Goal: Task Accomplishment & Management: Use online tool/utility

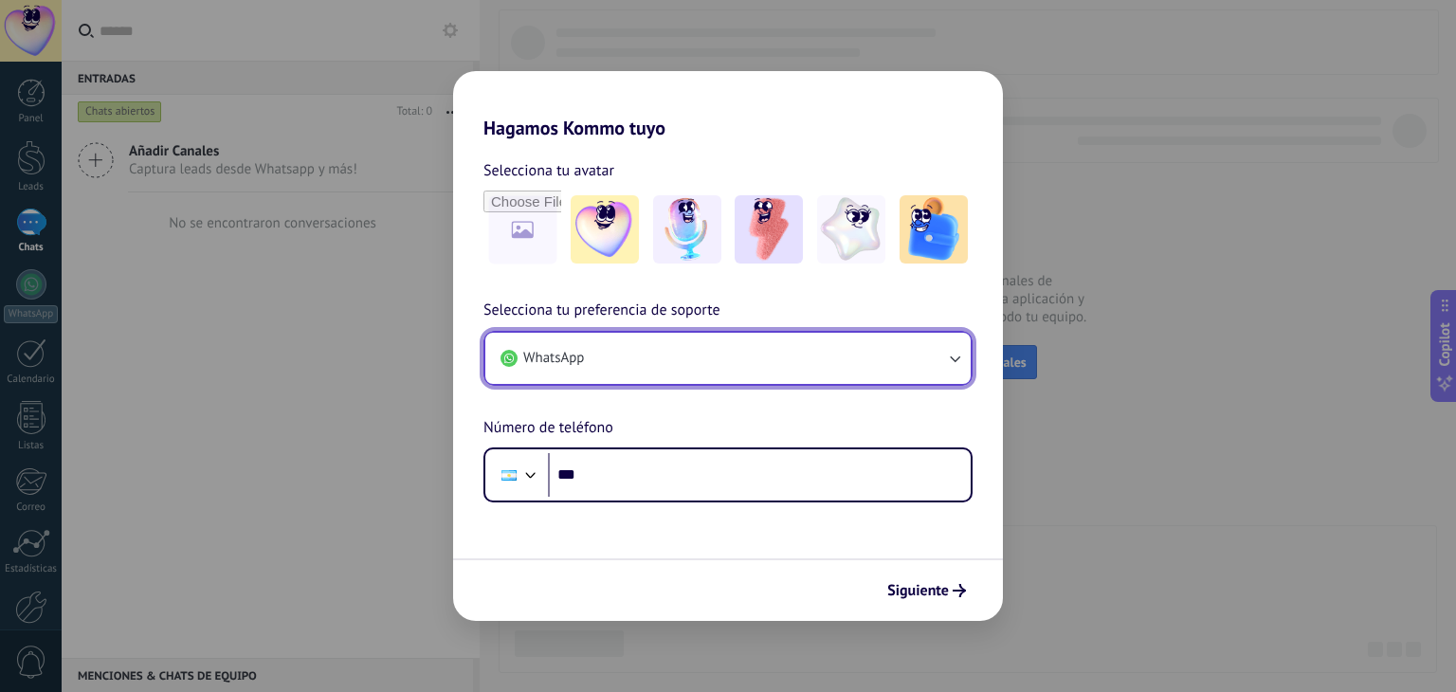
click at [899, 361] on button "WhatsApp" at bounding box center [727, 358] width 485 height 51
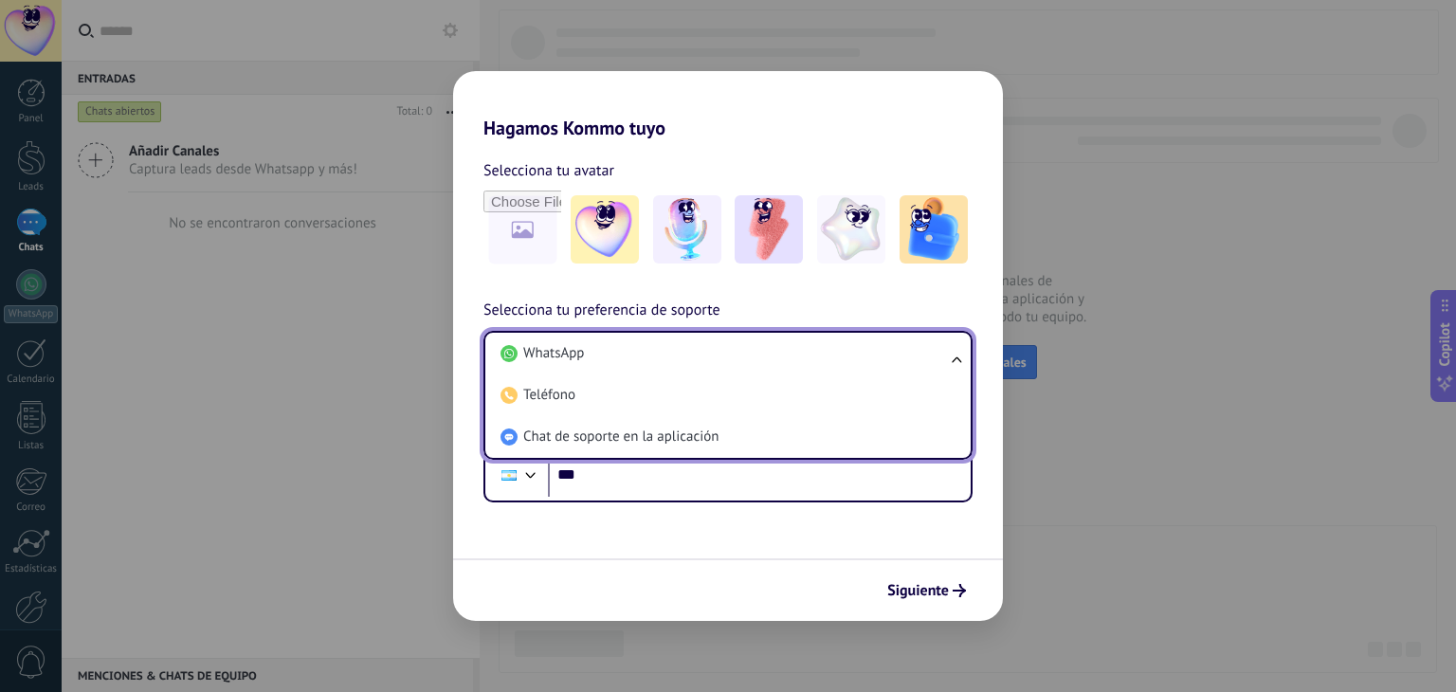
click at [955, 299] on div "Selecciona tu preferencia de soporte WhatsApp WhatsApp Teléfono Chat de soporte…" at bounding box center [728, 401] width 550 height 204
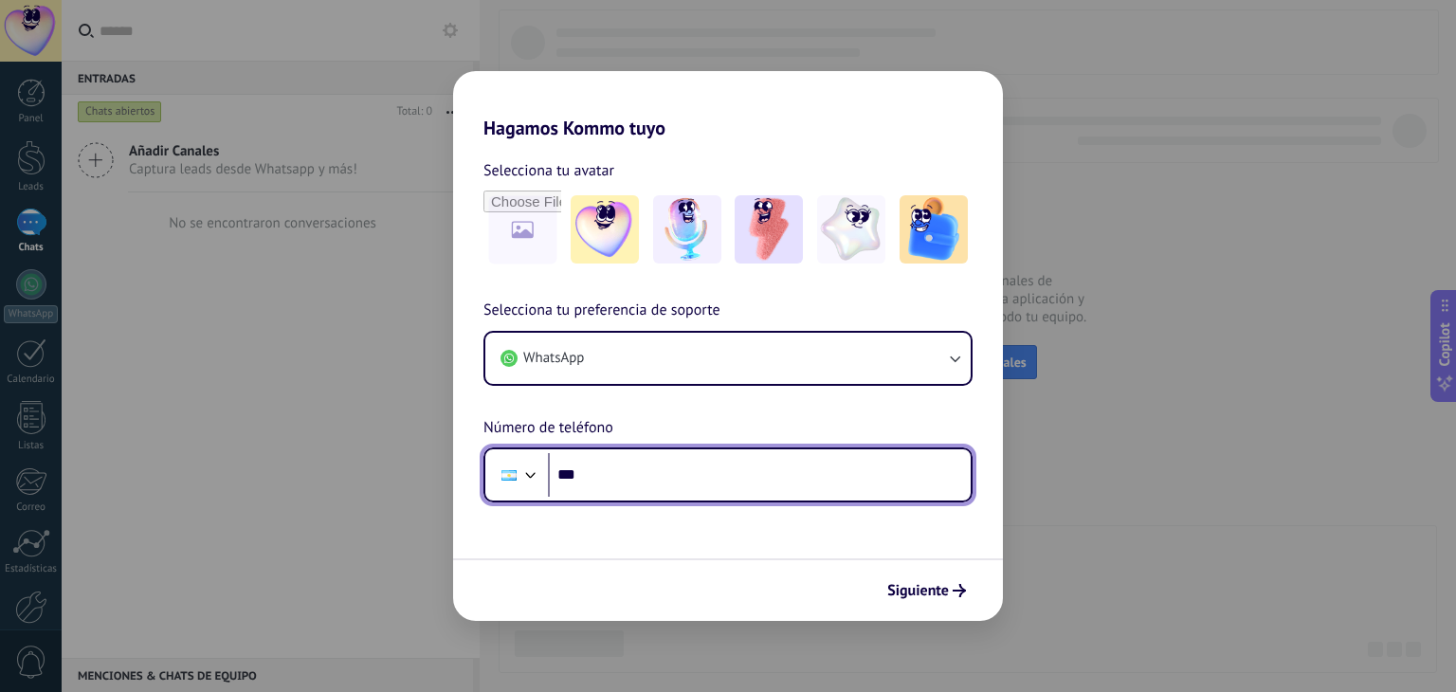
click at [703, 482] on input "***" at bounding box center [759, 475] width 423 height 44
click at [667, 479] on input "***" at bounding box center [759, 475] width 423 height 44
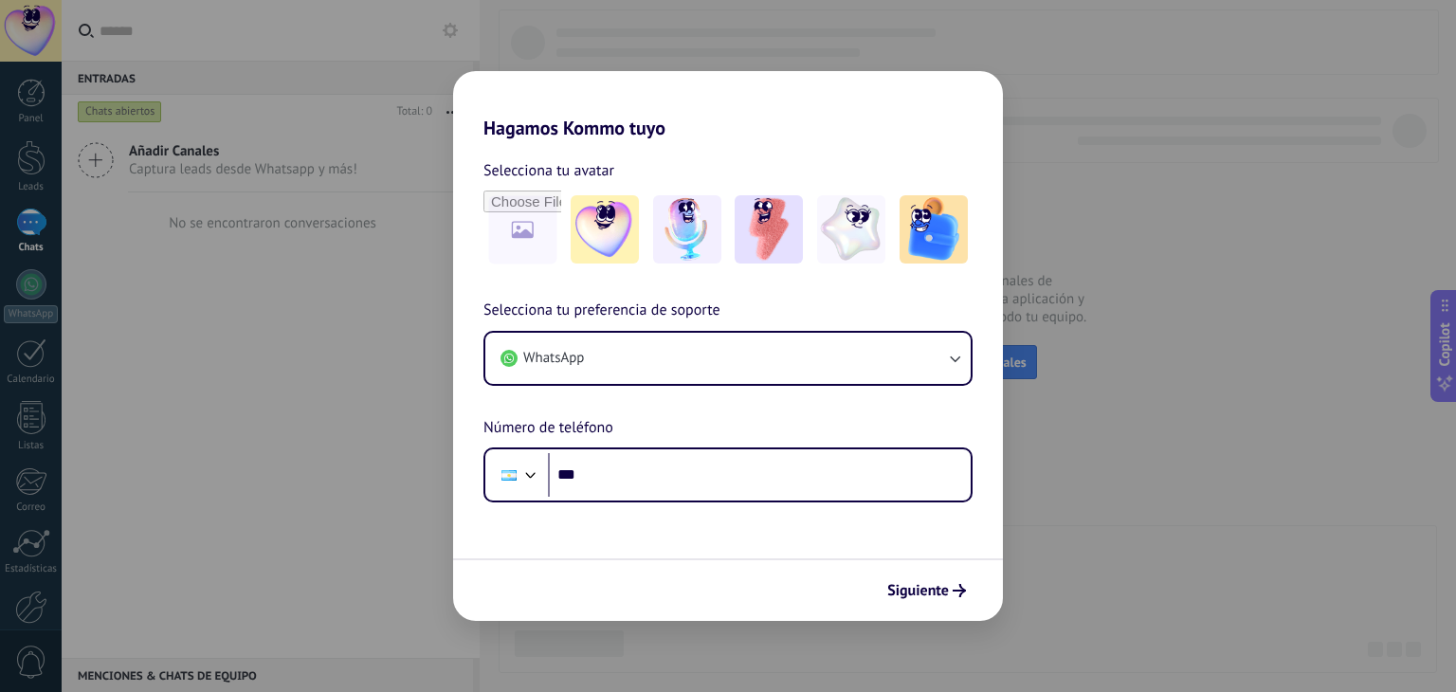
click at [1144, 510] on div "Hagamos Kommo tuyo Selecciona tu avatar Selecciona tu preferencia de soporte Wh…" at bounding box center [728, 346] width 1456 height 692
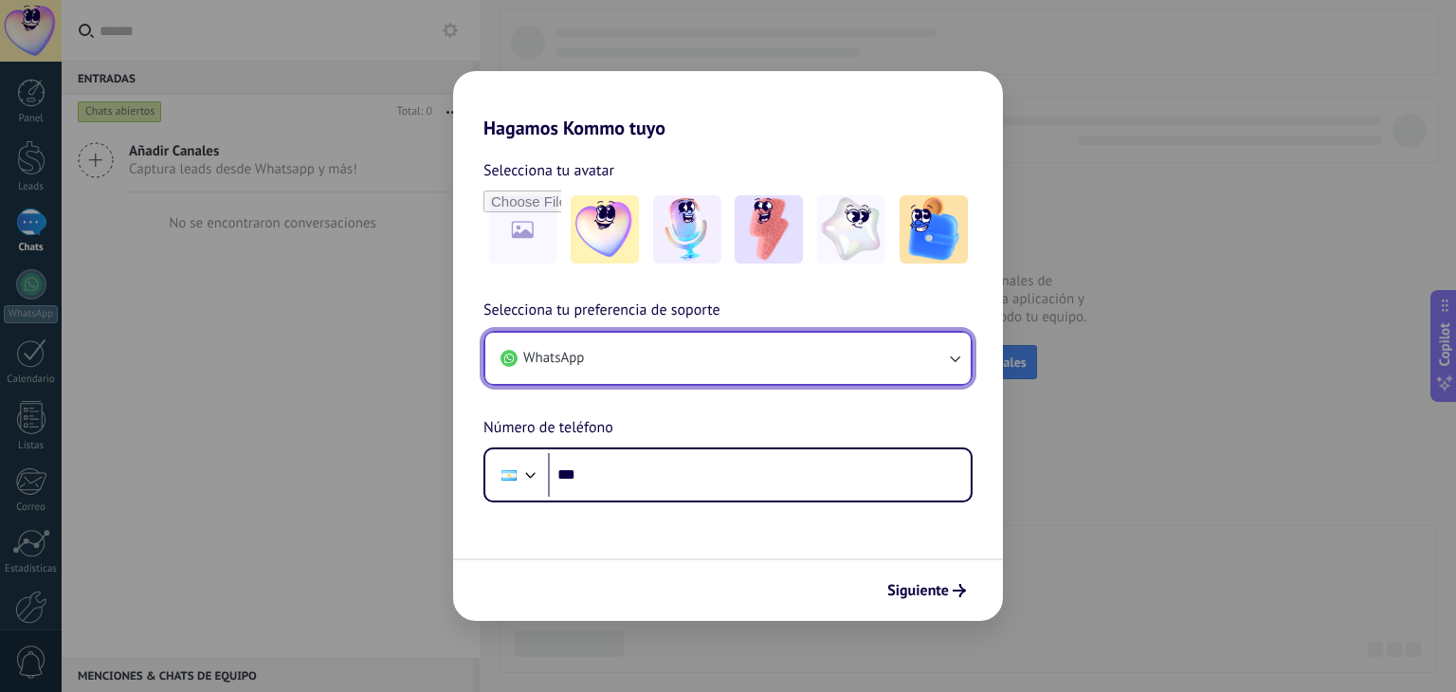
click at [936, 357] on button "WhatsApp" at bounding box center [727, 358] width 485 height 51
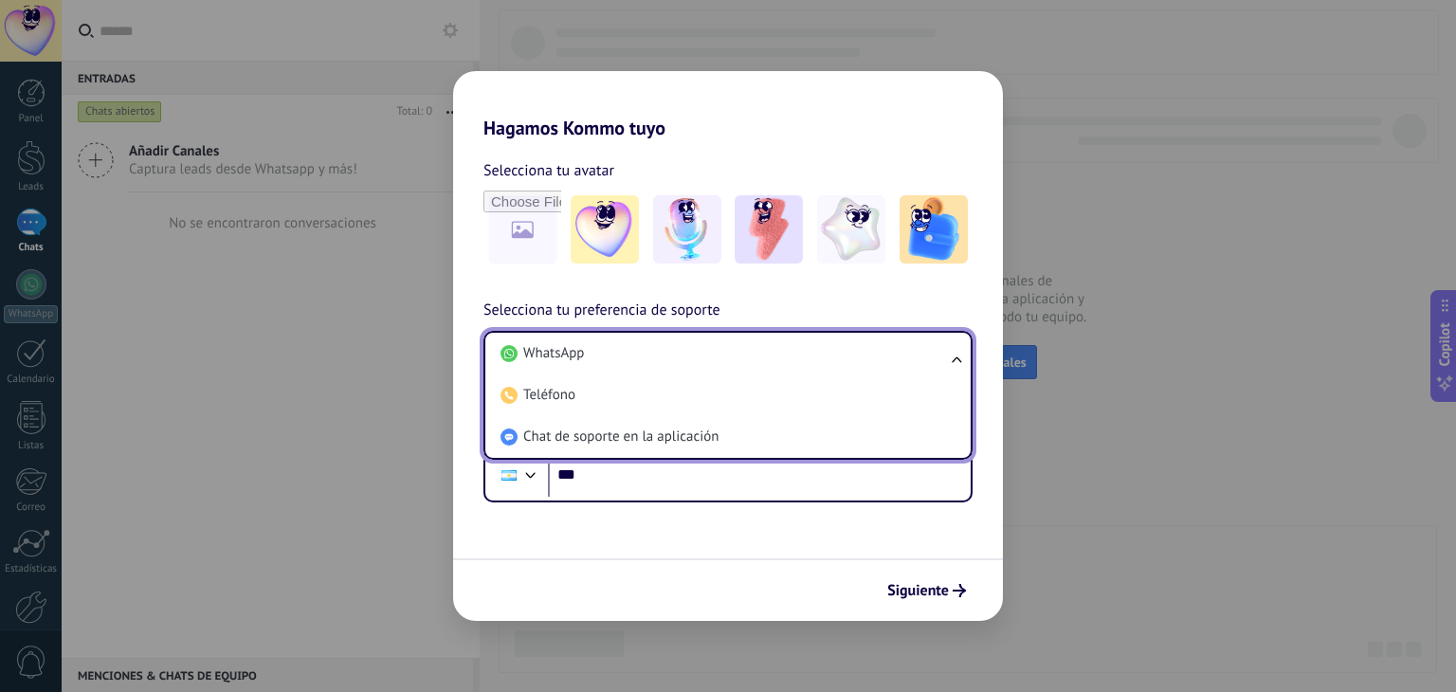
click at [936, 357] on li "WhatsApp" at bounding box center [724, 354] width 463 height 42
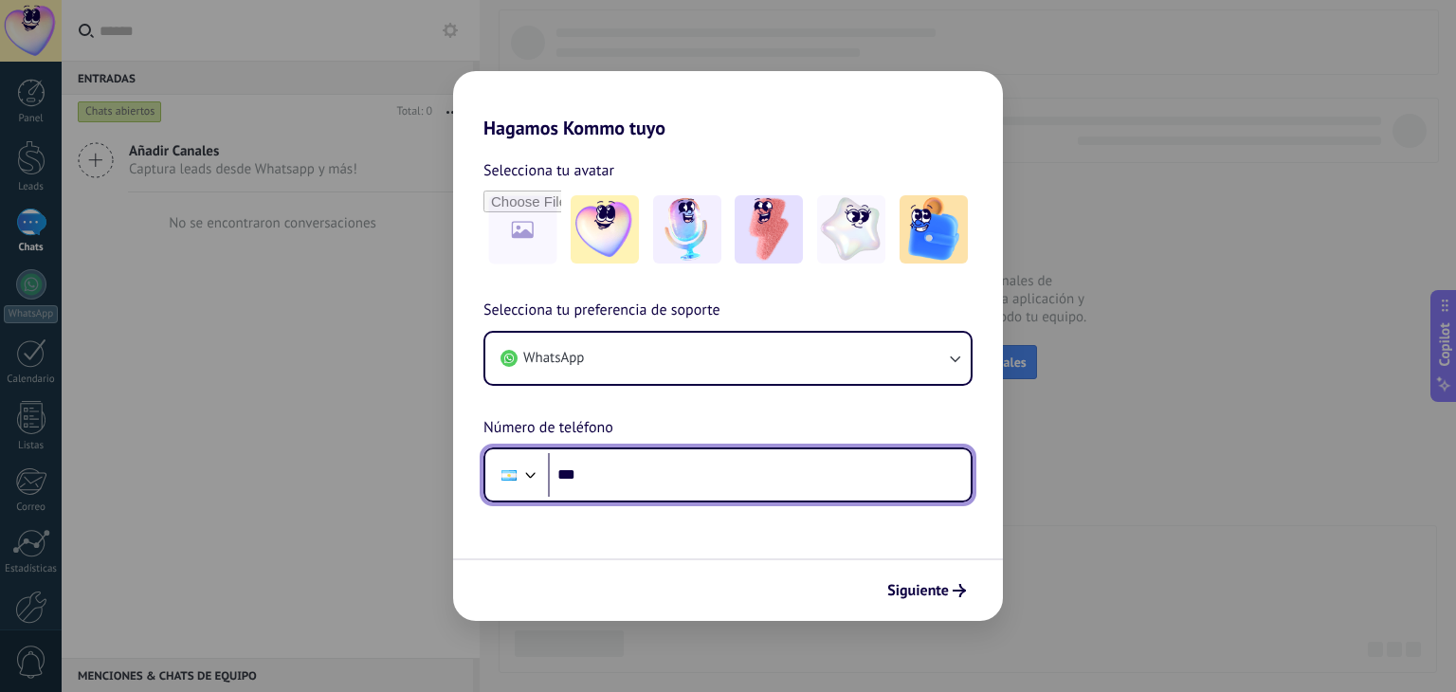
click at [686, 484] on input "***" at bounding box center [759, 475] width 423 height 44
click at [683, 471] on input "***" at bounding box center [759, 475] width 423 height 44
type input "**********"
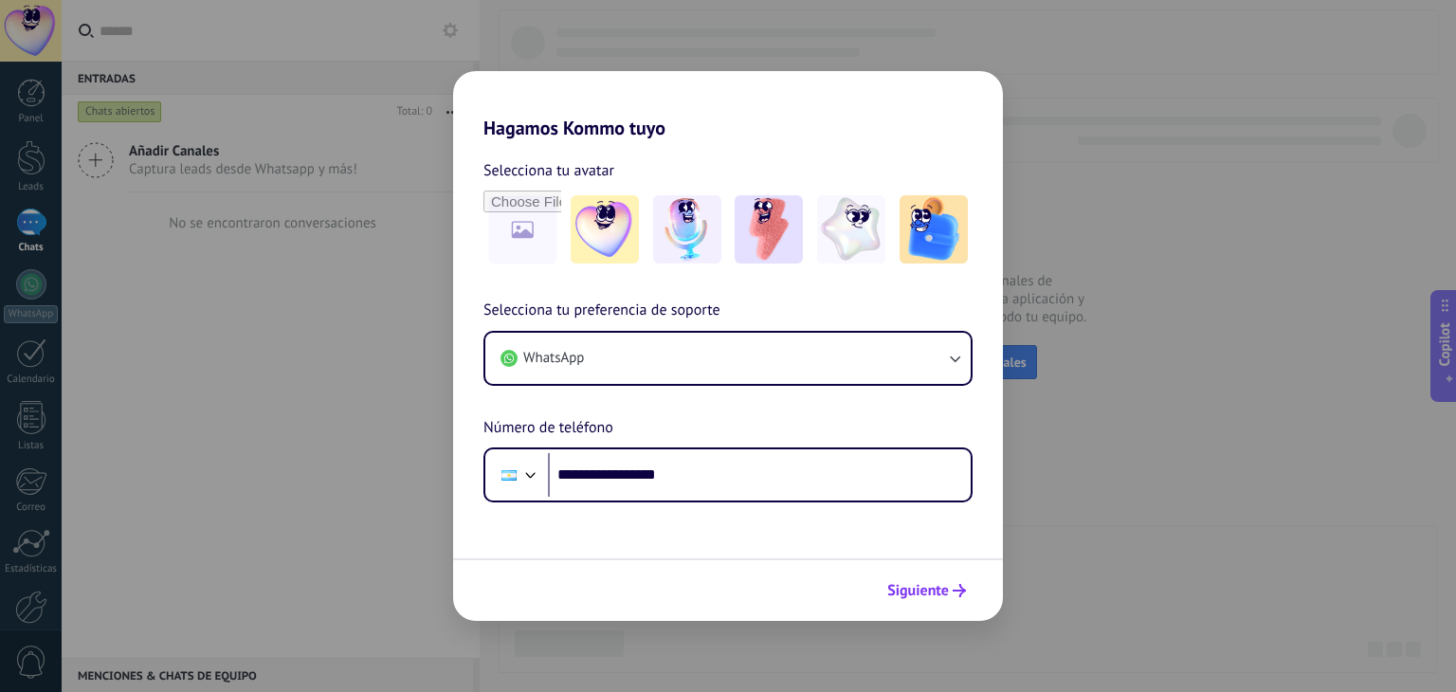
click at [912, 591] on span "Siguiente" at bounding box center [918, 590] width 62 height 13
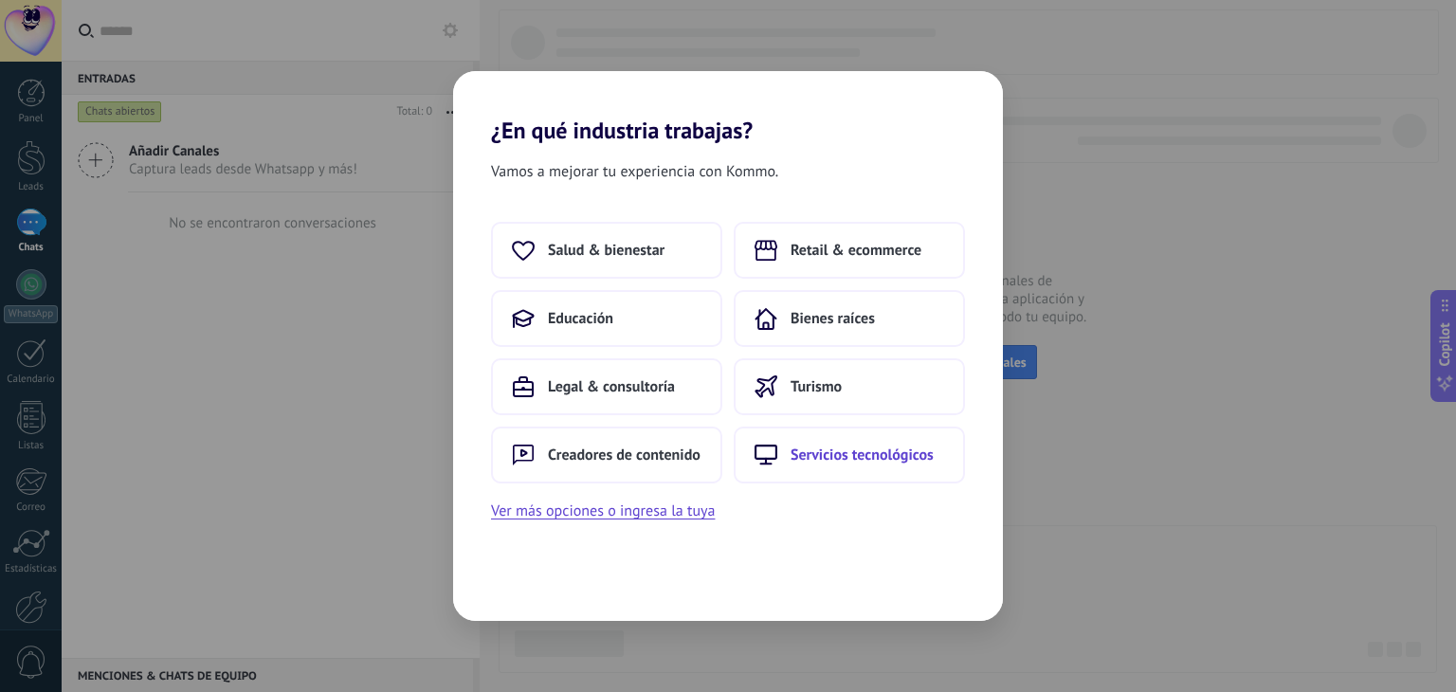
click at [859, 446] on span "Servicios tecnológicos" at bounding box center [862, 455] width 143 height 19
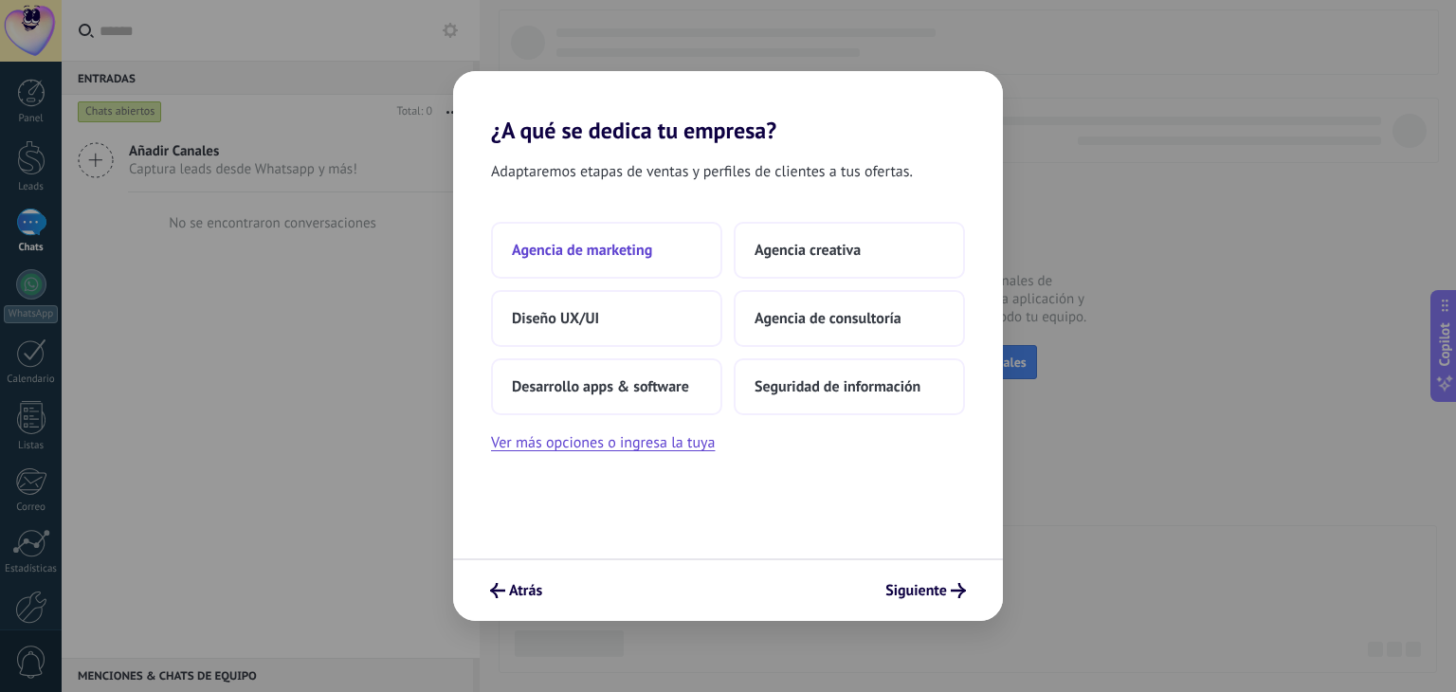
click at [638, 259] on span "Agencia de marketing" at bounding box center [582, 250] width 140 height 19
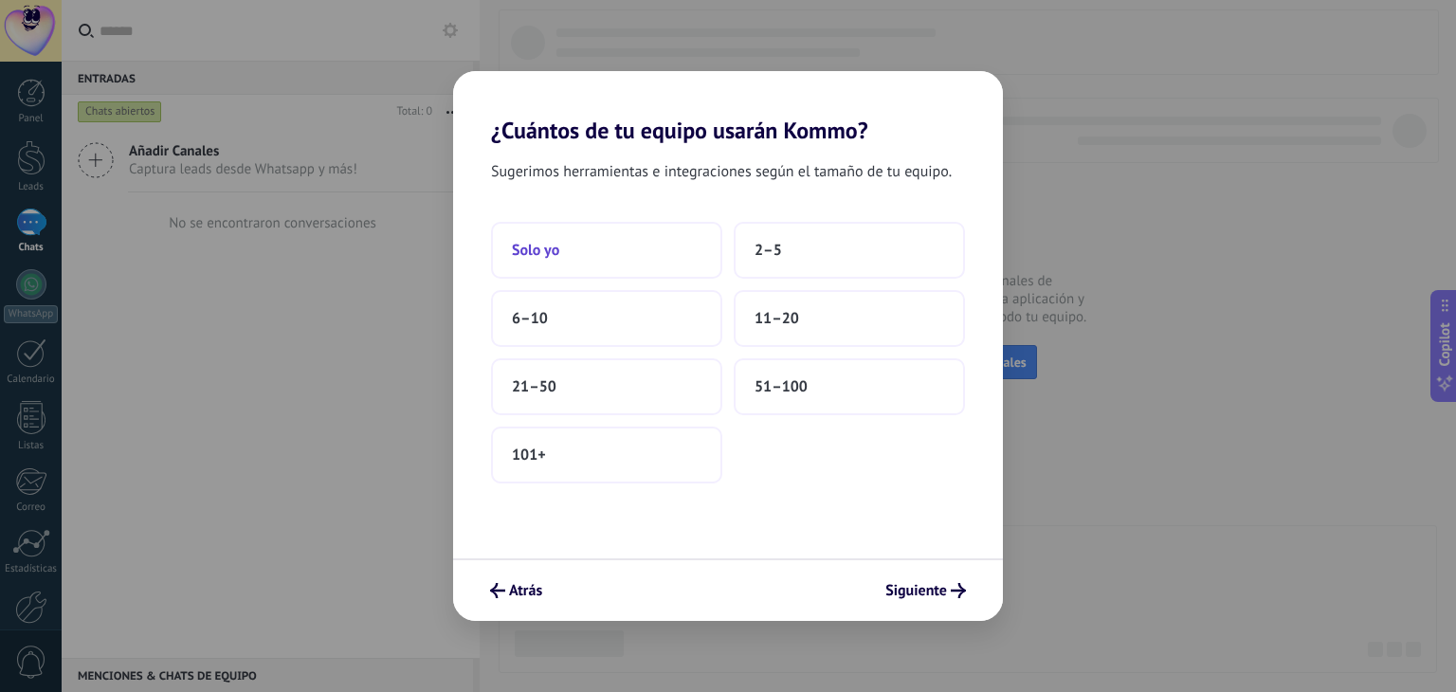
click at [632, 244] on button "Solo yo" at bounding box center [606, 250] width 231 height 57
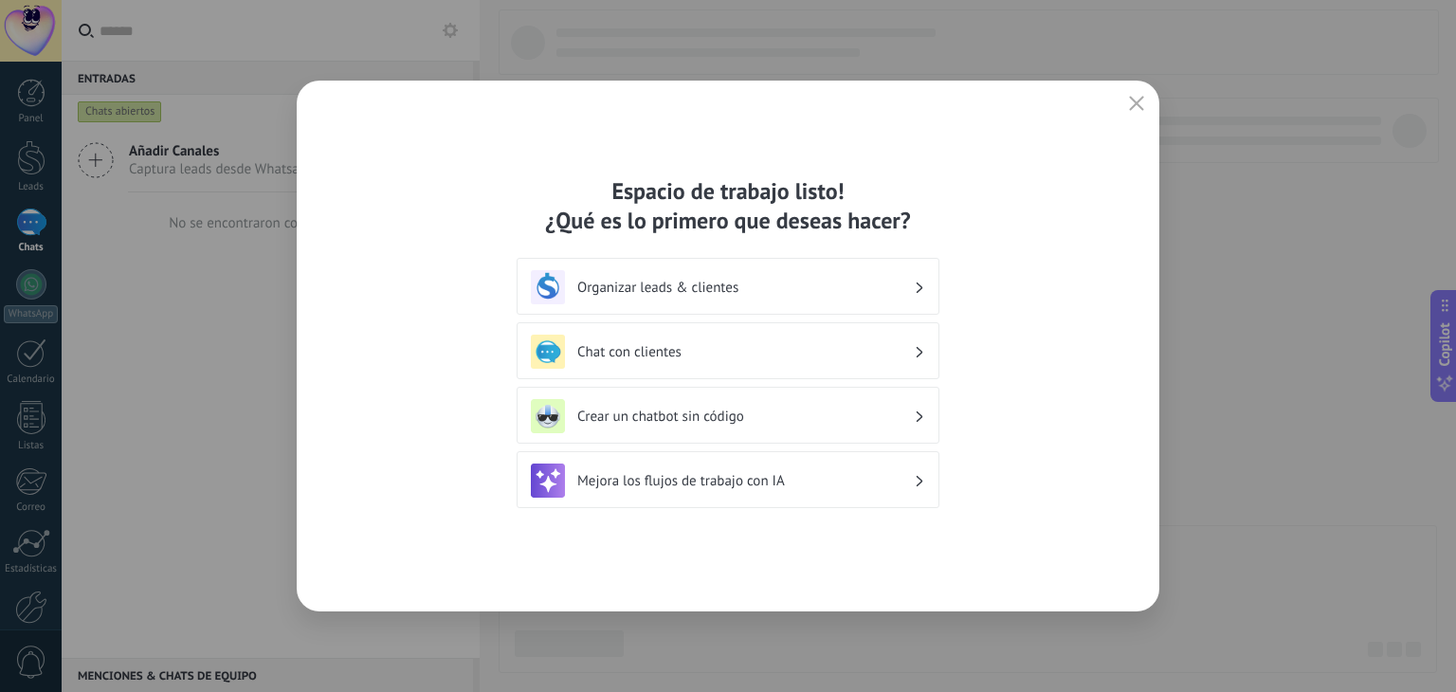
click at [743, 357] on h3 "Chat con clientes" at bounding box center [745, 352] width 337 height 18
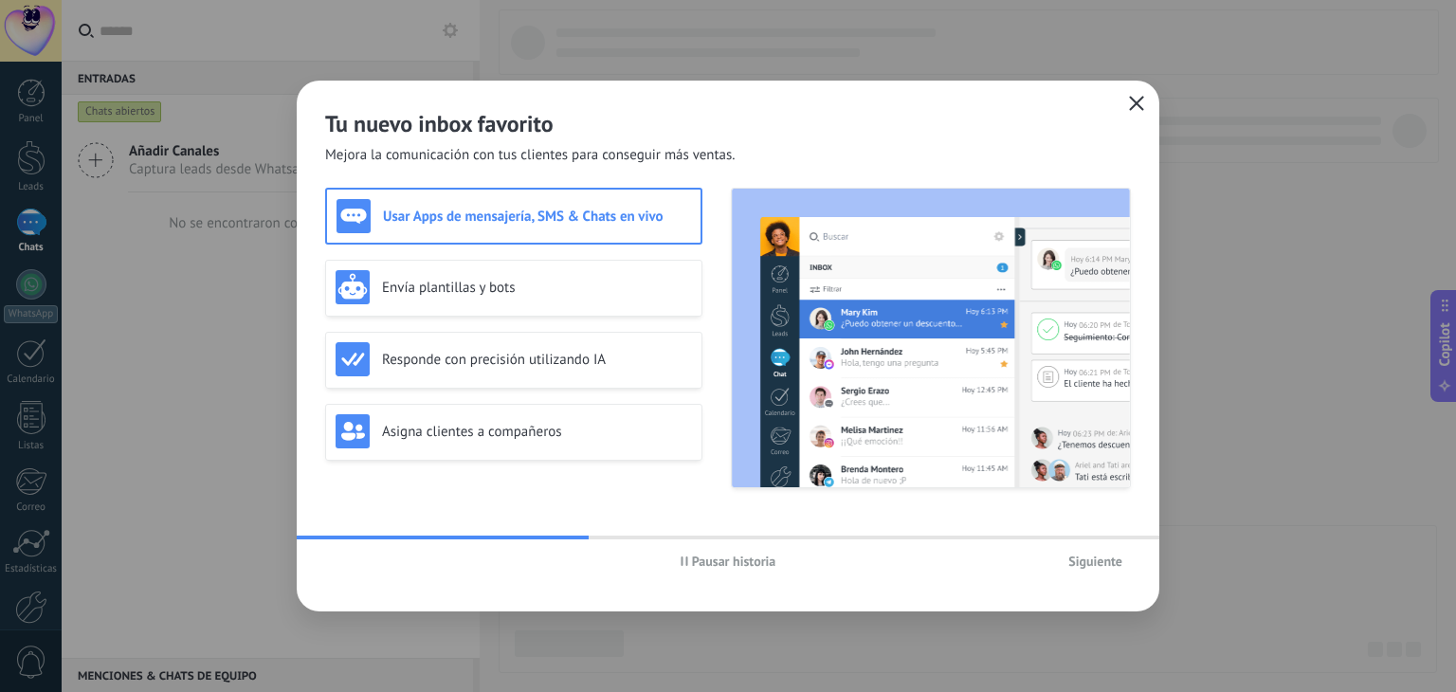
click at [1137, 103] on icon "button" at bounding box center [1136, 103] width 15 height 15
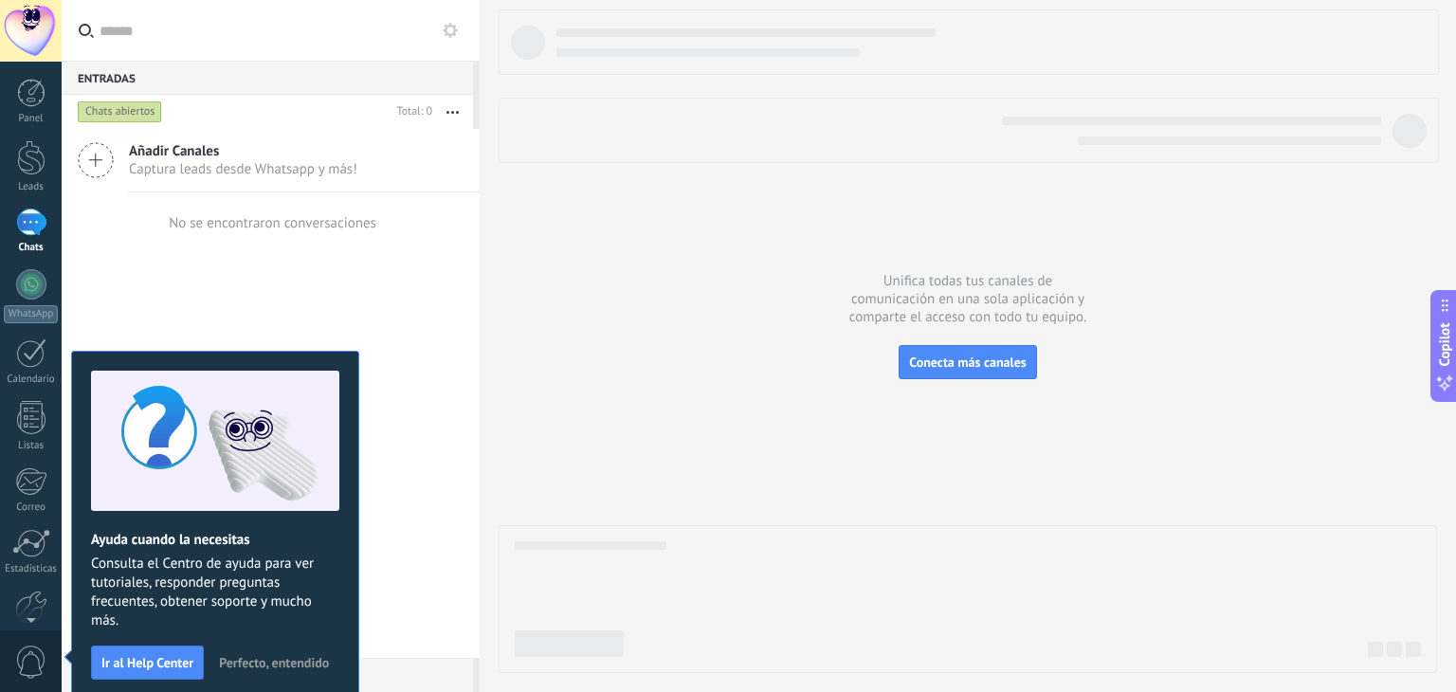
click at [303, 312] on div "Añadir Canales Captura leads desde Whatsapp y más! No se encontraron conversaci…" at bounding box center [271, 393] width 418 height 529
click at [43, 275] on div at bounding box center [31, 284] width 30 height 30
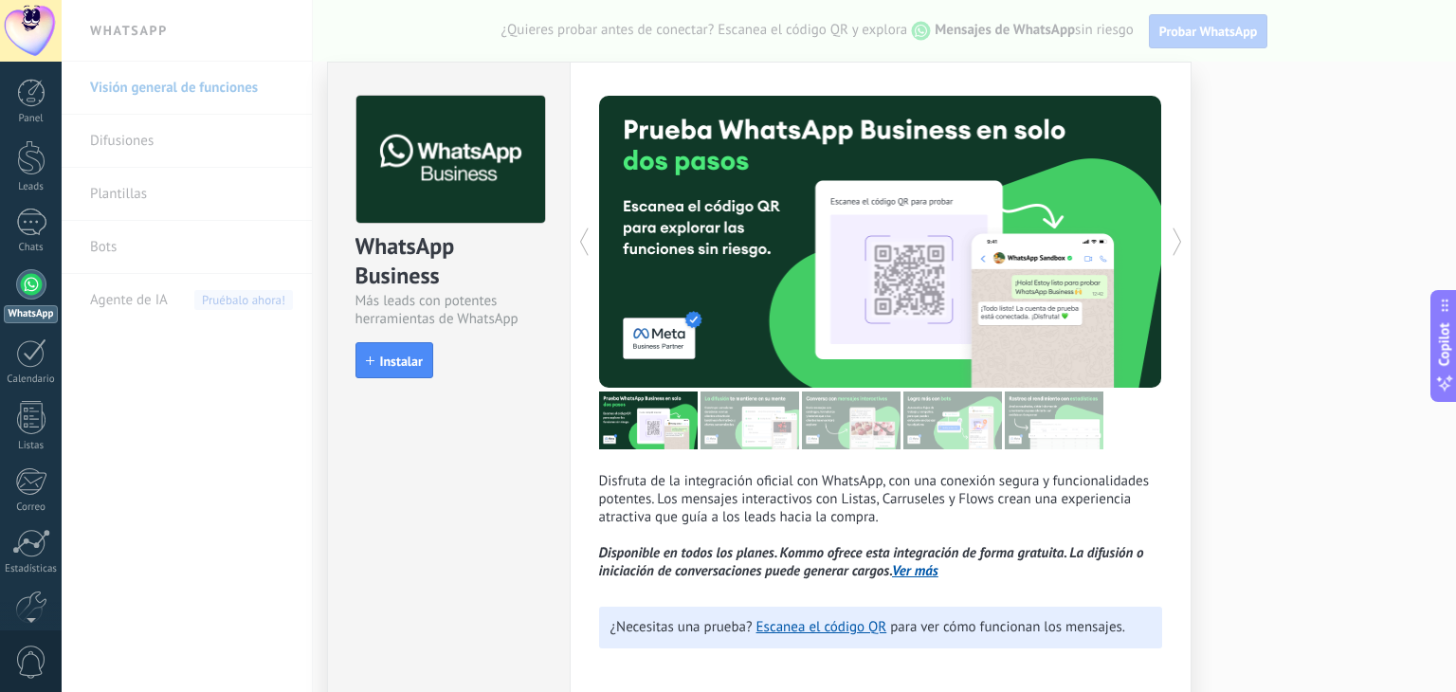
click at [1149, 31] on div "WhatsApp Business Más leads con potentes herramientas de WhatsApp install Insta…" at bounding box center [759, 346] width 1394 height 692
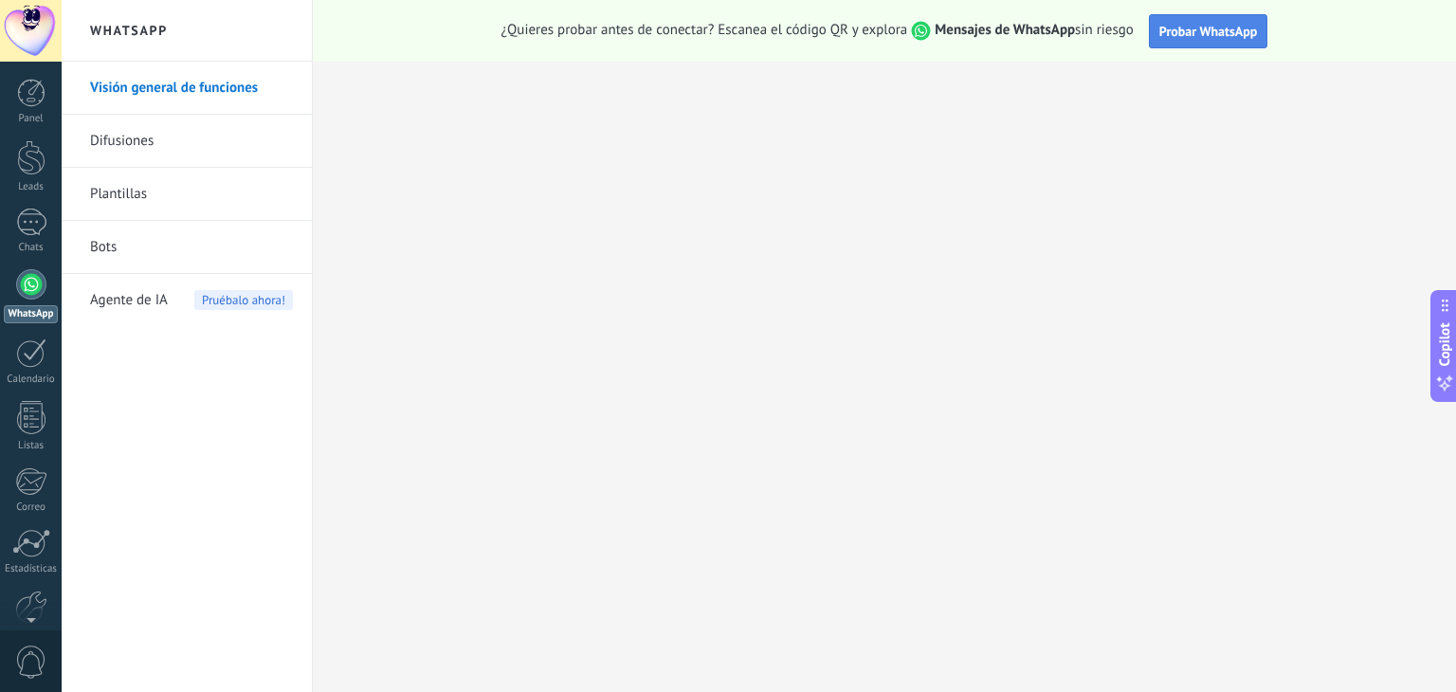
click at [1192, 28] on span "Probar WhatsApp" at bounding box center [1208, 31] width 99 height 17
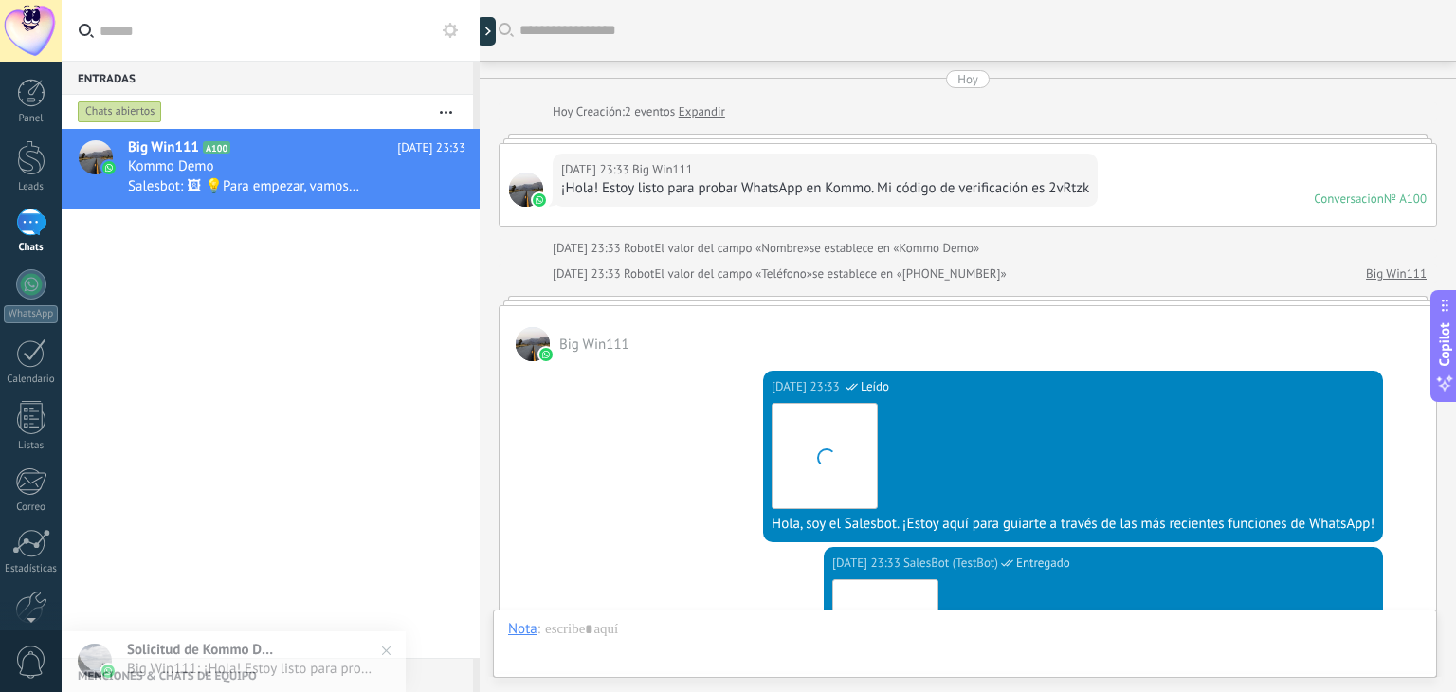
scroll to position [561, 0]
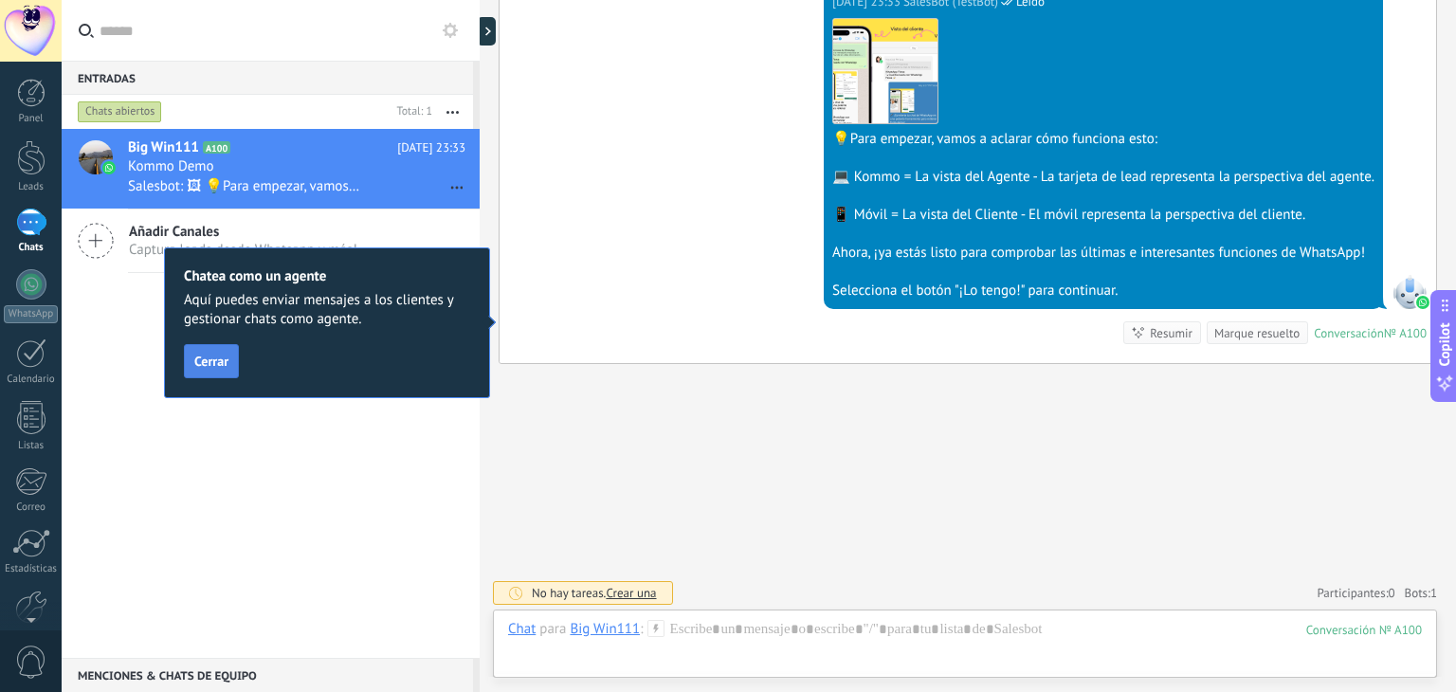
click at [211, 361] on span "Cerrar" at bounding box center [211, 361] width 34 height 13
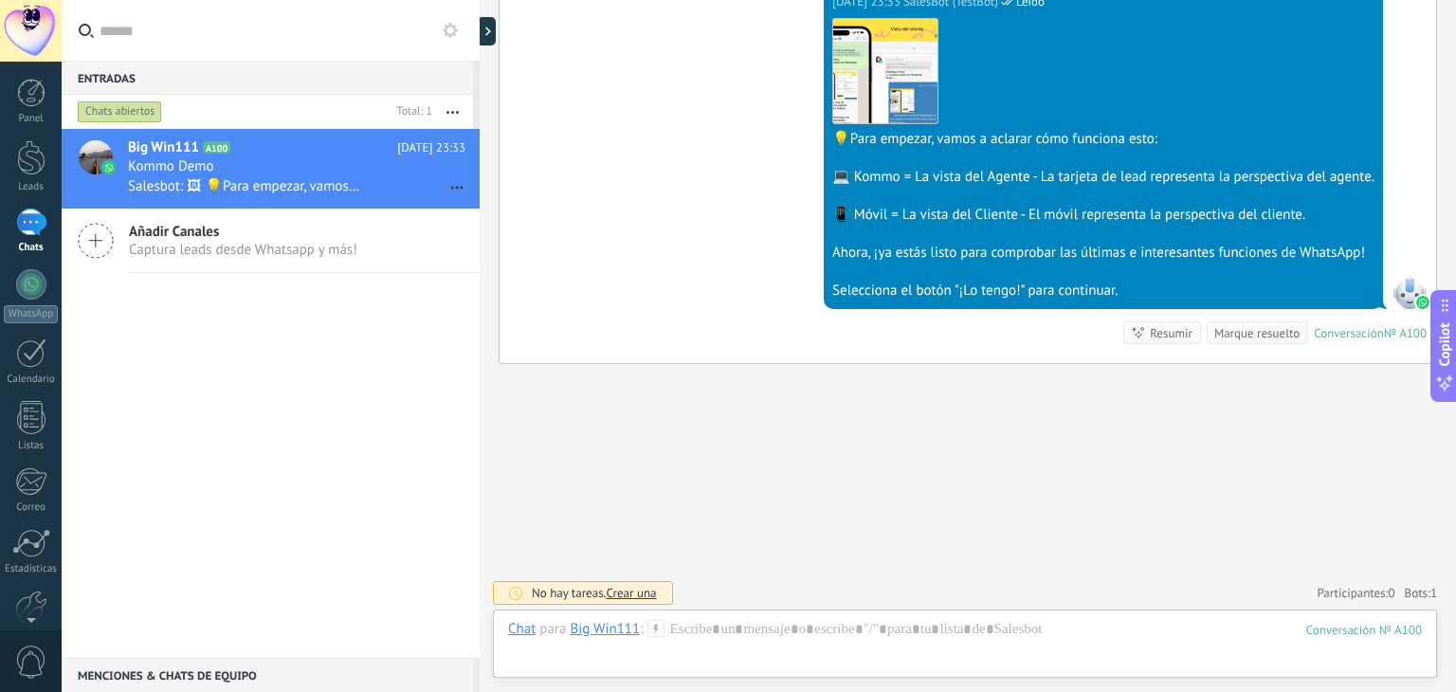
drag, startPoint x: 213, startPoint y: 347, endPoint x: 218, endPoint y: 332, distance: 15.9
click at [214, 346] on div "Big Win111 A100 [DATE] 23:33 Kommo Demo Salesbot: 🖼 💡Para empezar, vamos a acla…" at bounding box center [271, 393] width 418 height 529
click at [455, 39] on button at bounding box center [450, 30] width 23 height 23
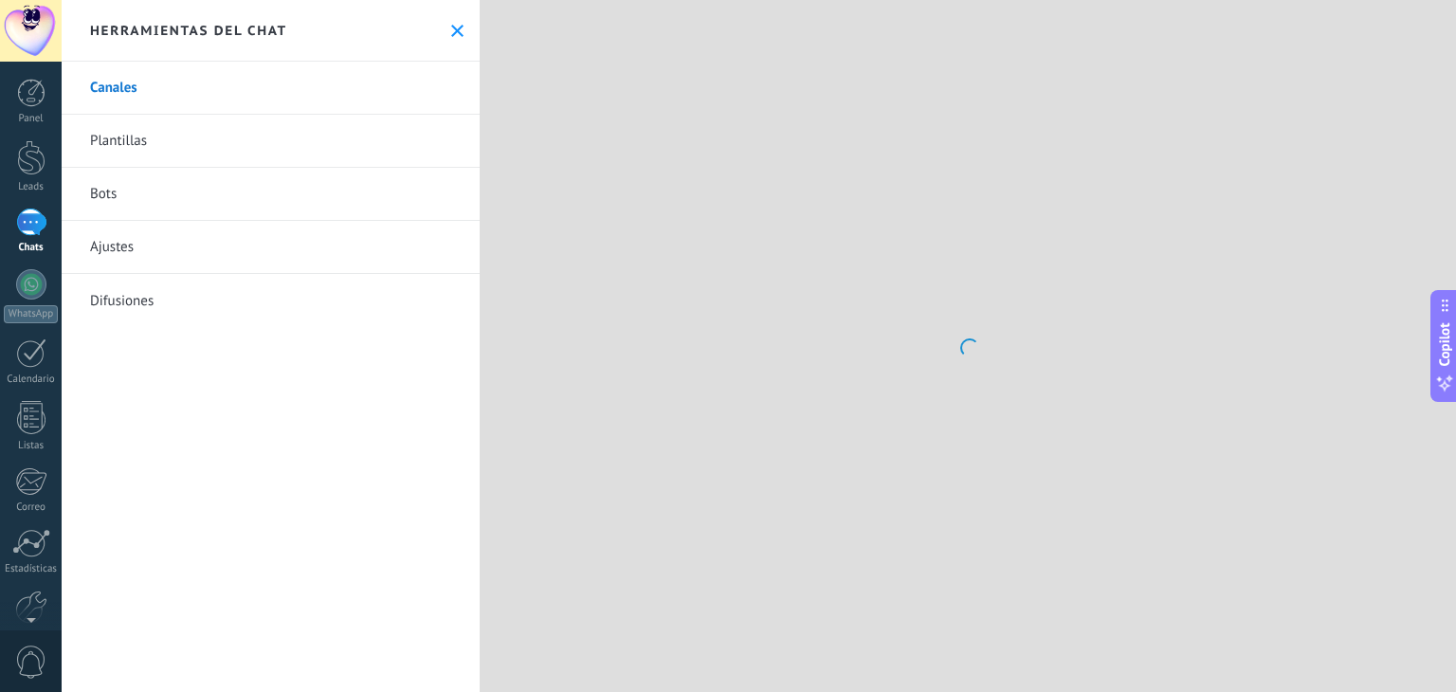
click at [451, 27] on use at bounding box center [457, 31] width 12 height 12
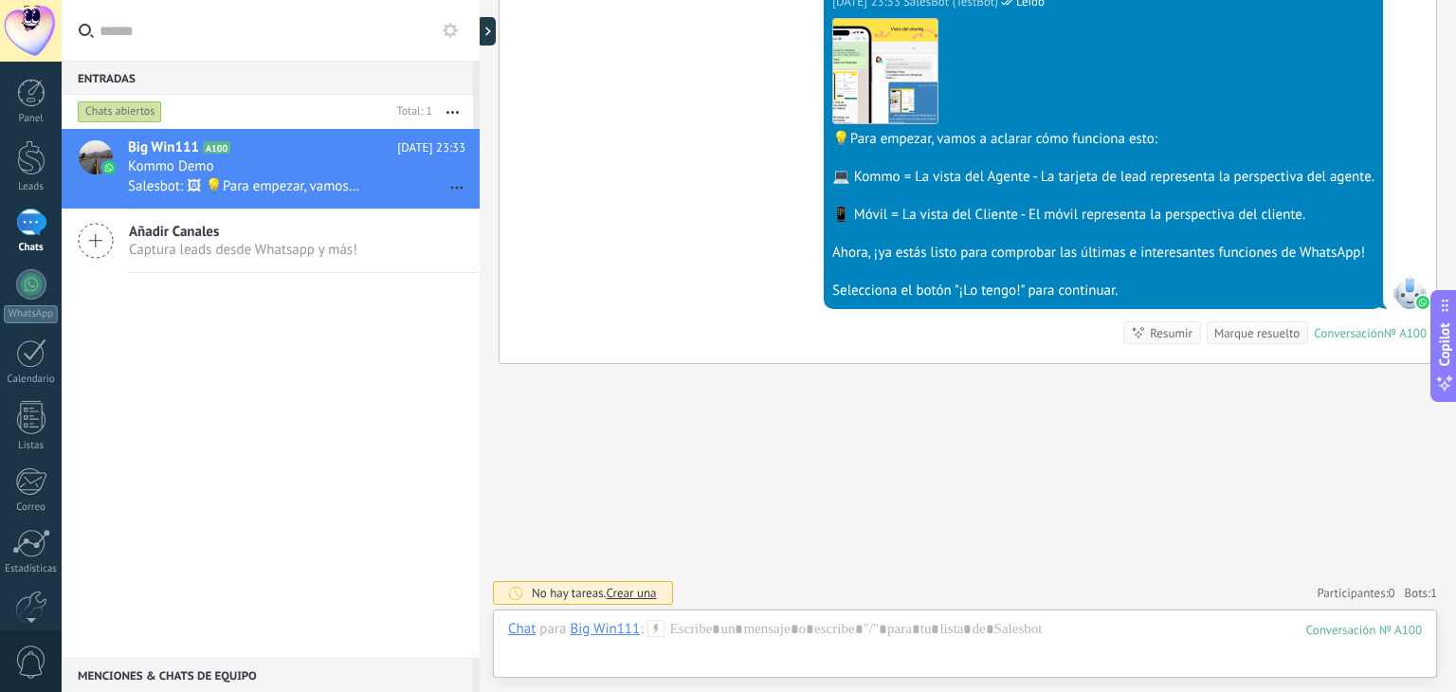
click at [450, 30] on icon at bounding box center [450, 30] width 15 height 15
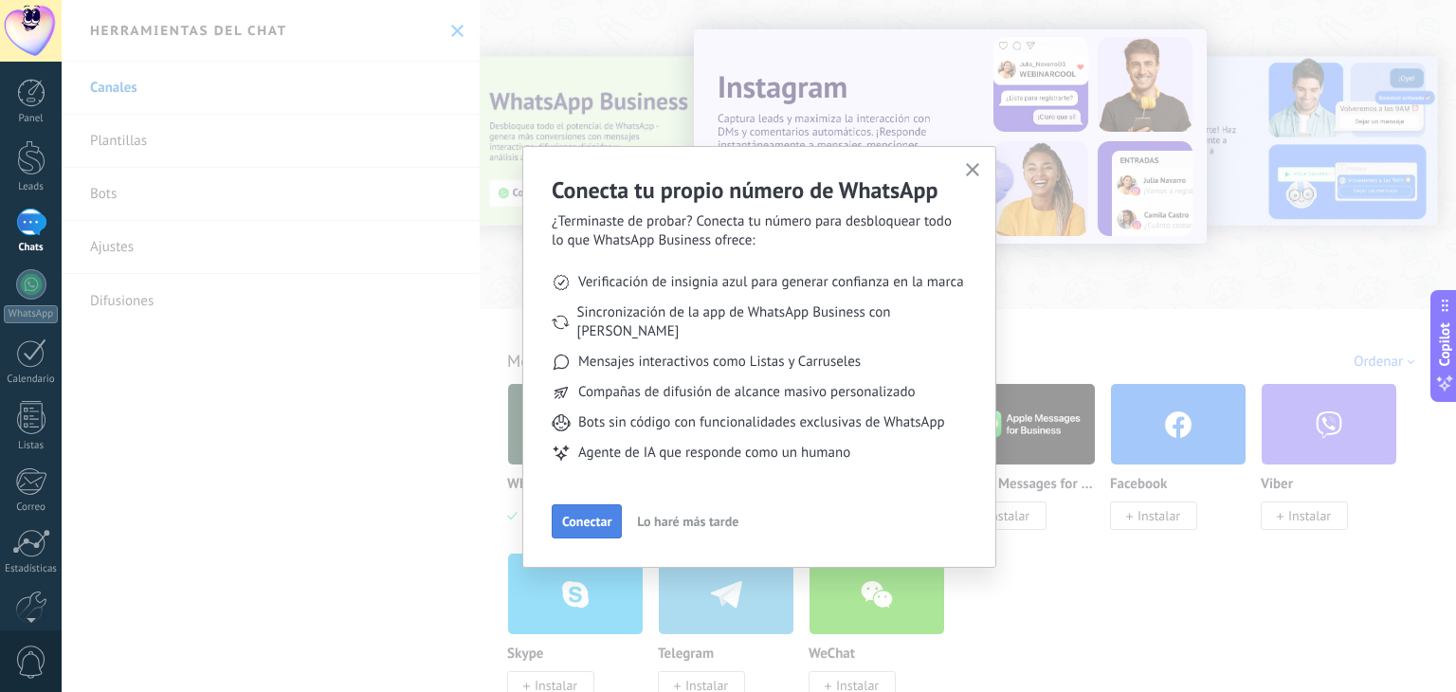
click at [603, 515] on span "Conectar" at bounding box center [586, 521] width 49 height 13
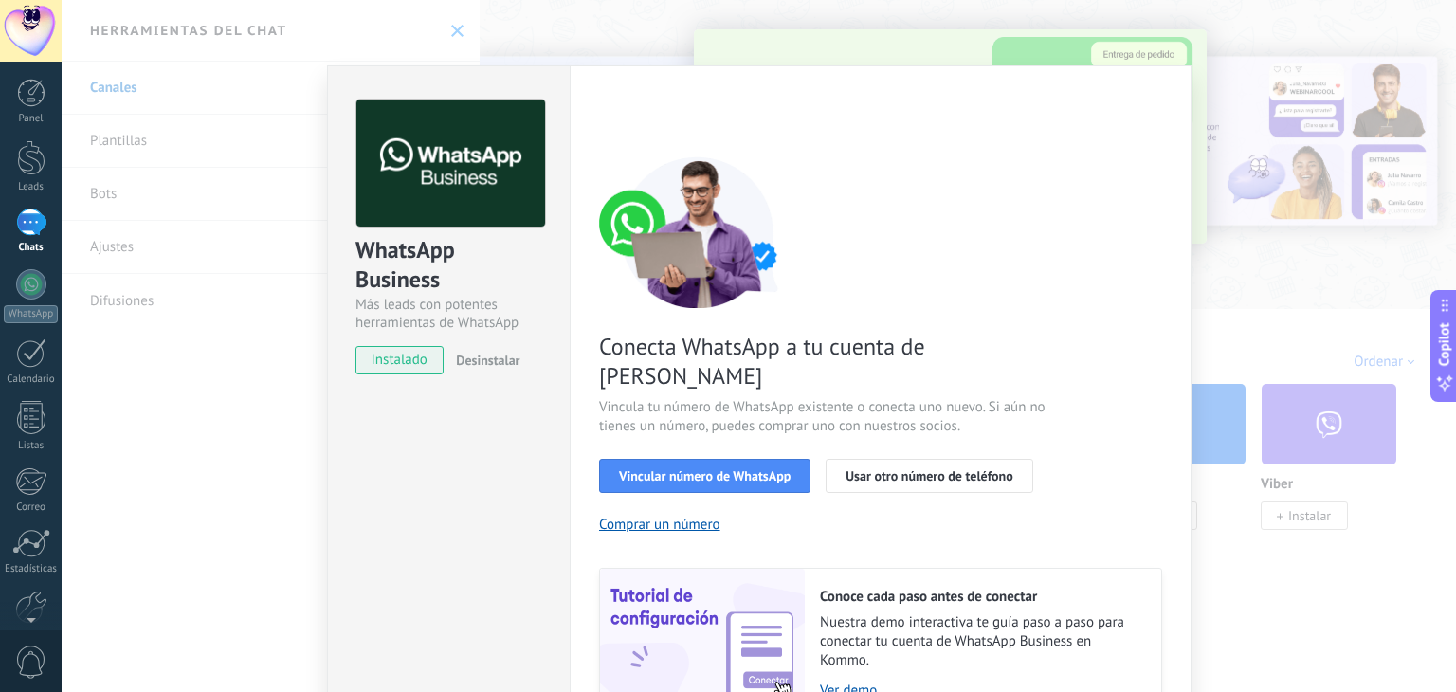
click at [226, 214] on div "WhatsApp Business Más leads con potentes herramientas de WhatsApp instalado Des…" at bounding box center [759, 346] width 1394 height 692
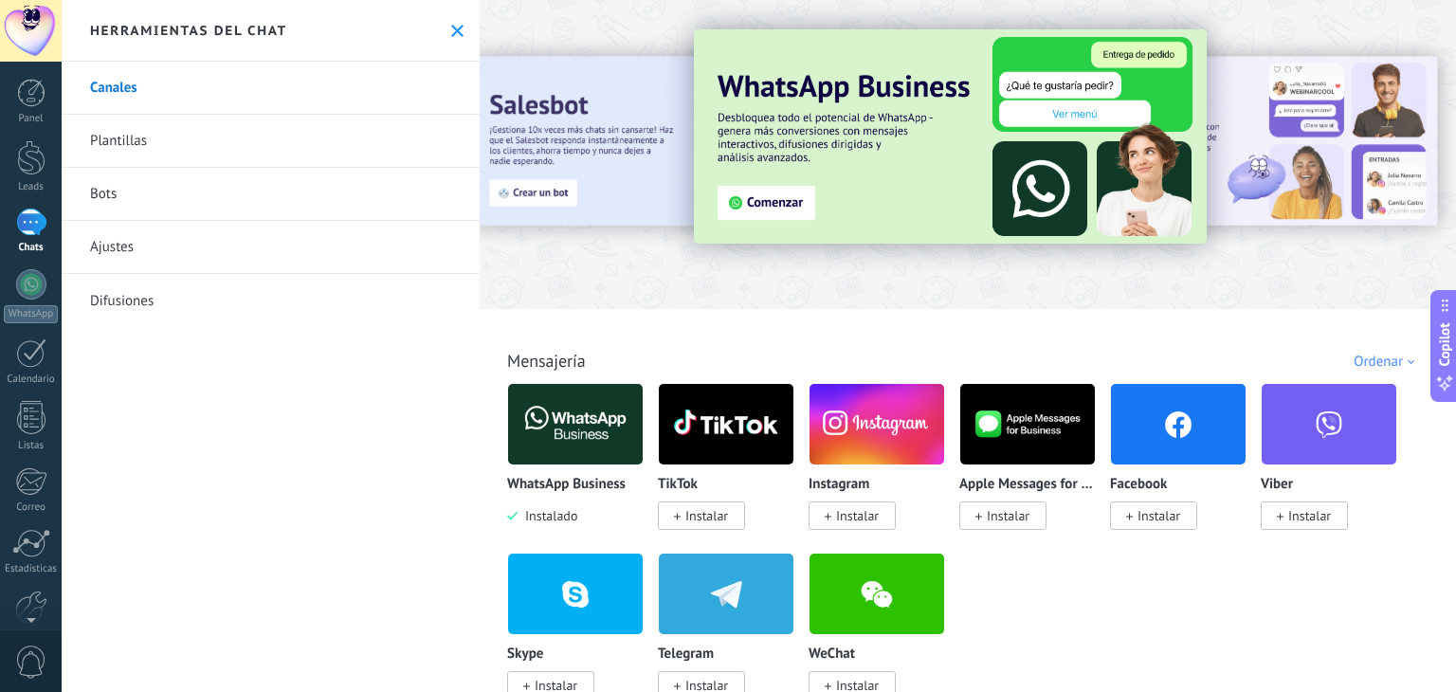
click at [135, 207] on link "Bots" at bounding box center [271, 194] width 418 height 53
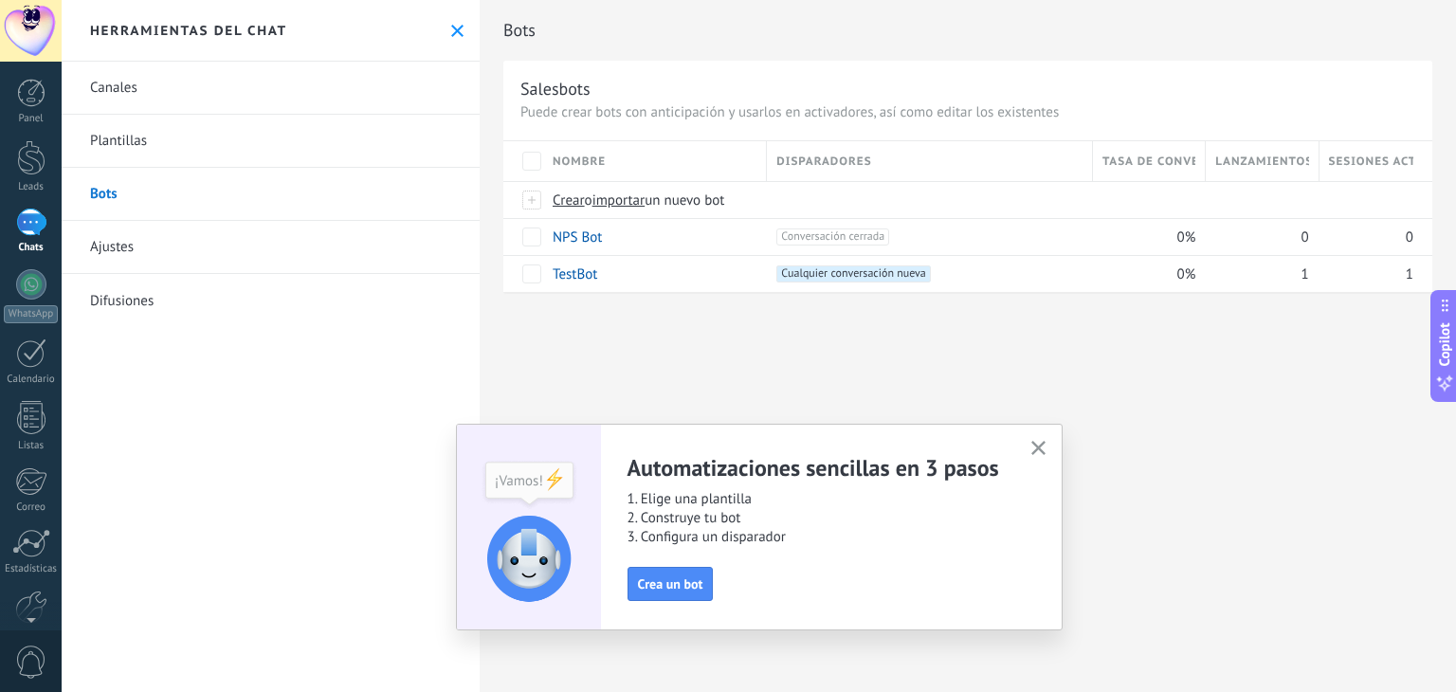
click at [1036, 443] on icon "button" at bounding box center [1038, 448] width 14 height 14
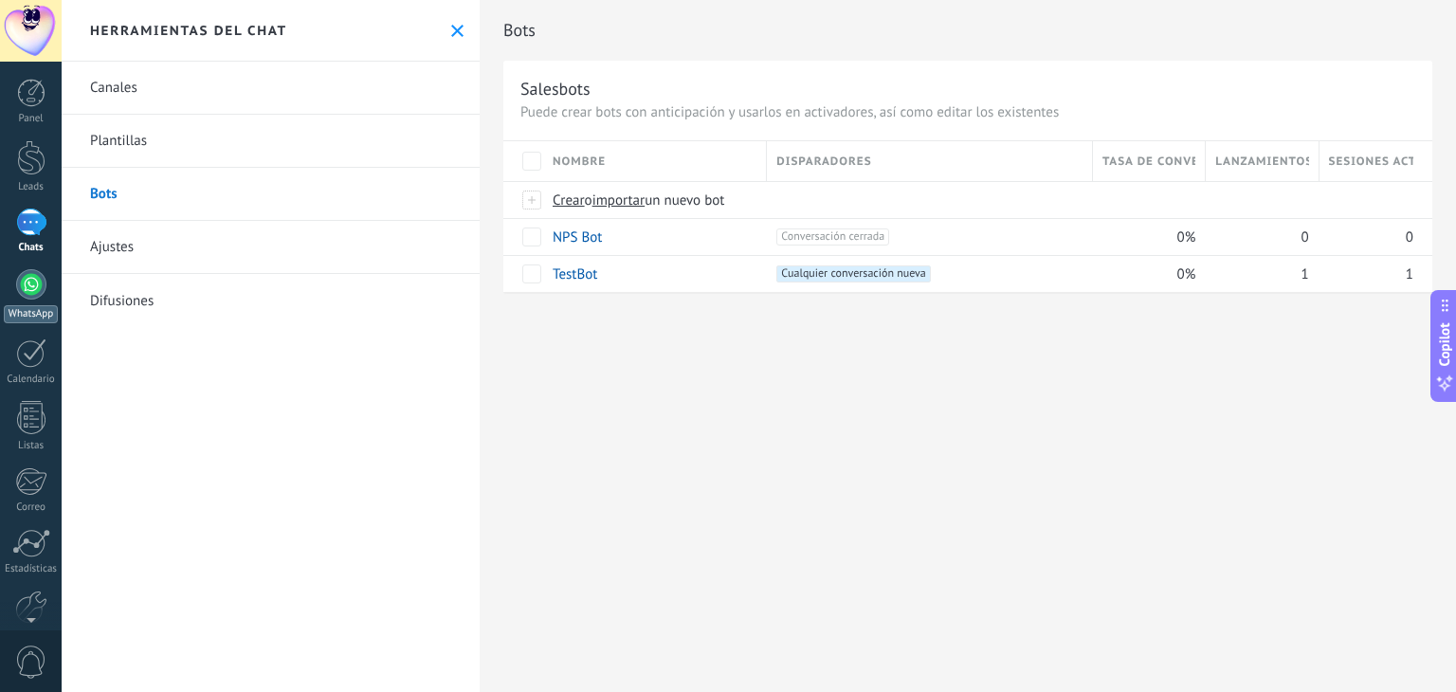
click at [27, 306] on div "WhatsApp" at bounding box center [31, 314] width 54 height 18
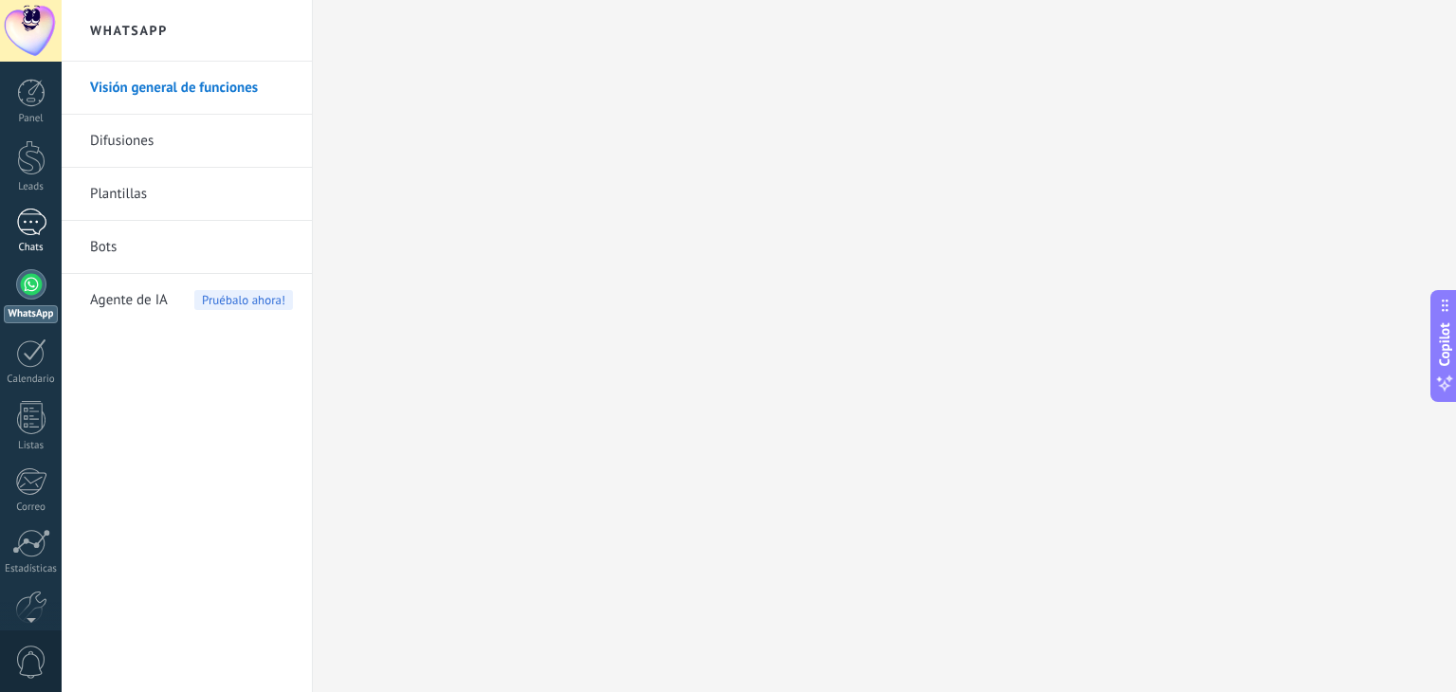
click at [37, 216] on div "1" at bounding box center [31, 222] width 30 height 27
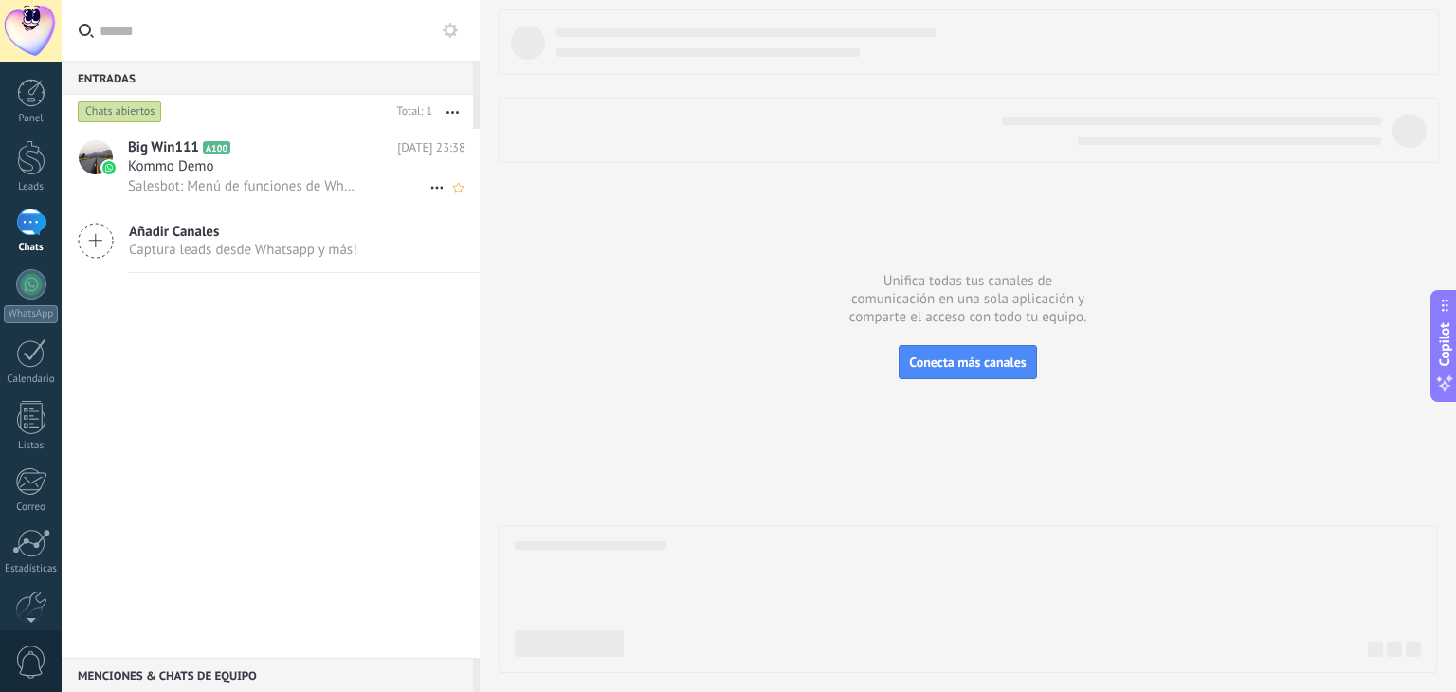
click at [193, 157] on div "Big Win111 A100 [DATE] 23:38 Kommo Demo Salesbot: Menú de funciones de WhatsApp…" at bounding box center [304, 169] width 352 height 80
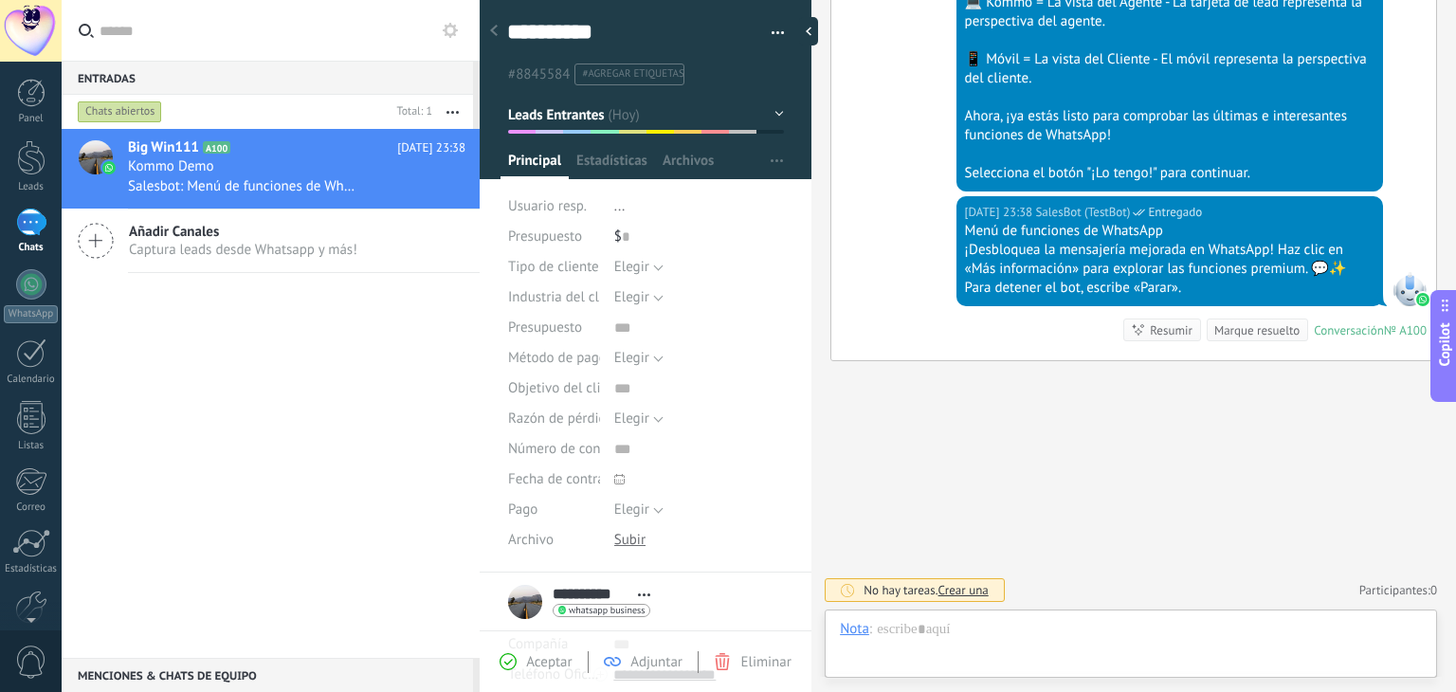
scroll to position [27, 0]
click at [358, 407] on div "Big Win111 A100 [DATE] 23:38 Kommo Demo Salesbot: Menú de funciones de WhatsApp…" at bounding box center [271, 393] width 418 height 529
click at [504, 30] on div at bounding box center [494, 31] width 27 height 37
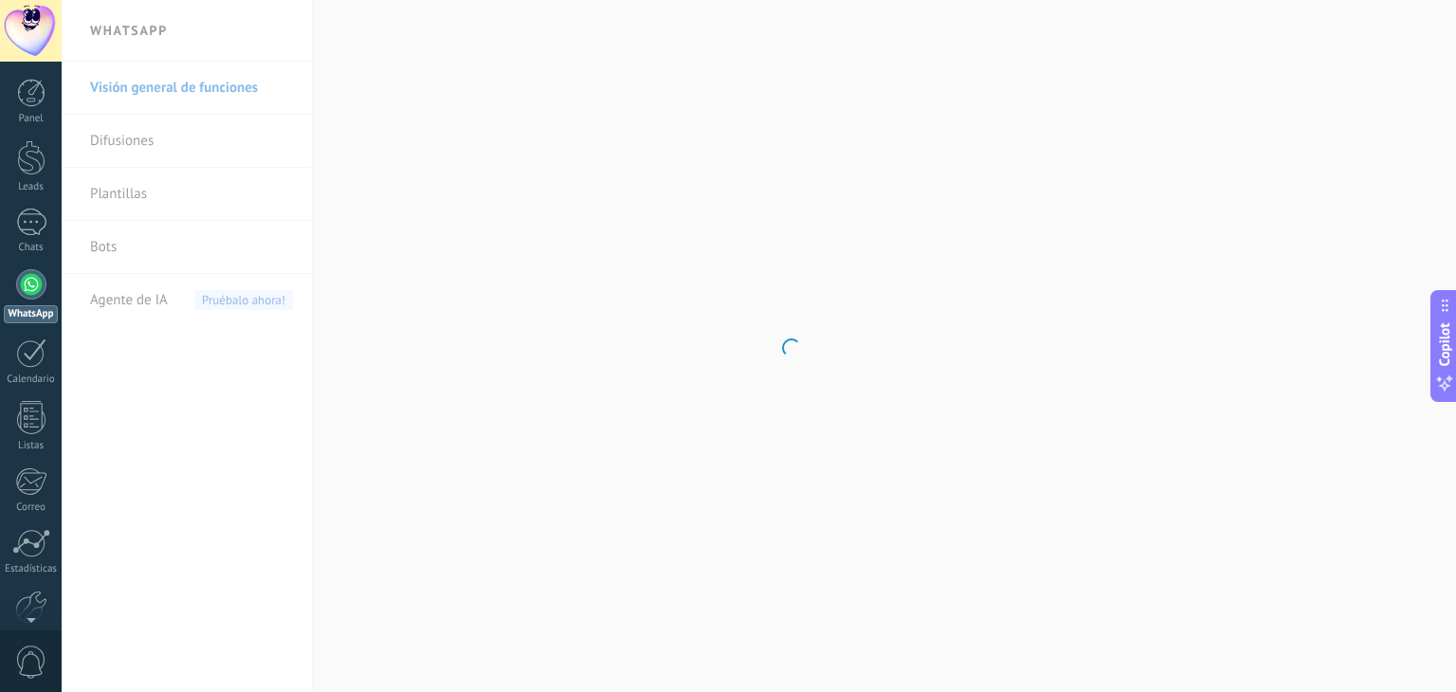
click at [355, 359] on body ".abecls-1,.abecls-2{fill-rule:evenodd}.abecls-2{fill:#fff} .abhcls-1{fill:none}…" at bounding box center [728, 346] width 1456 height 692
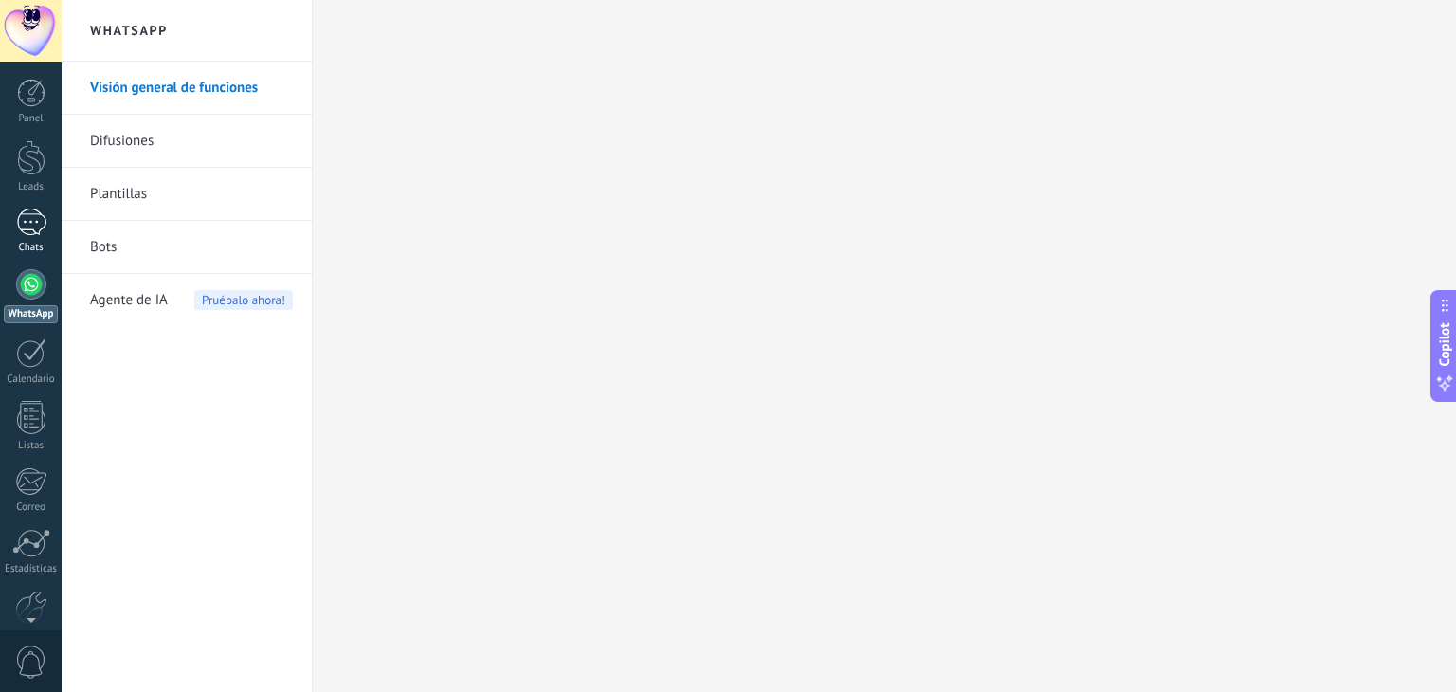
click at [22, 231] on div "1" at bounding box center [31, 222] width 30 height 27
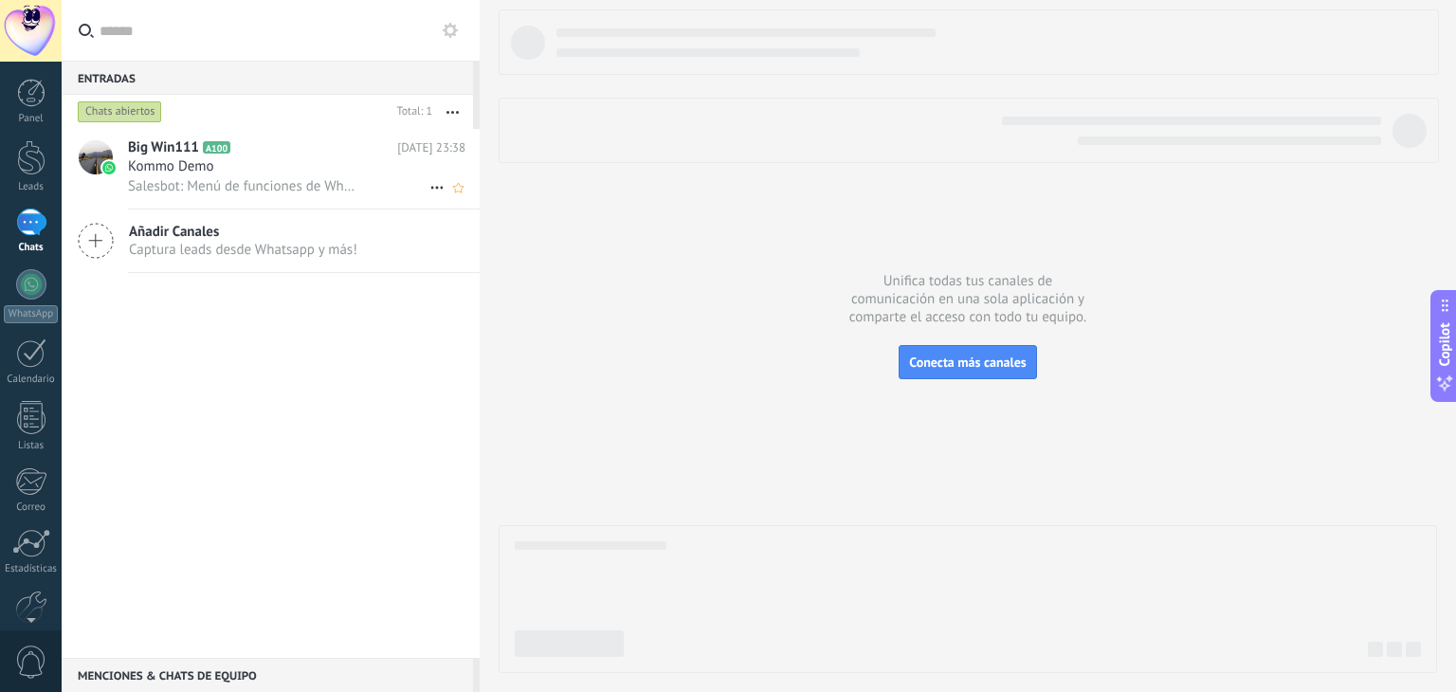
click at [269, 184] on span "Salesbot: Menú de funciones de WhatsApp ¡Desbloquea la mensajería mejorada en W…" at bounding box center [244, 186] width 233 height 18
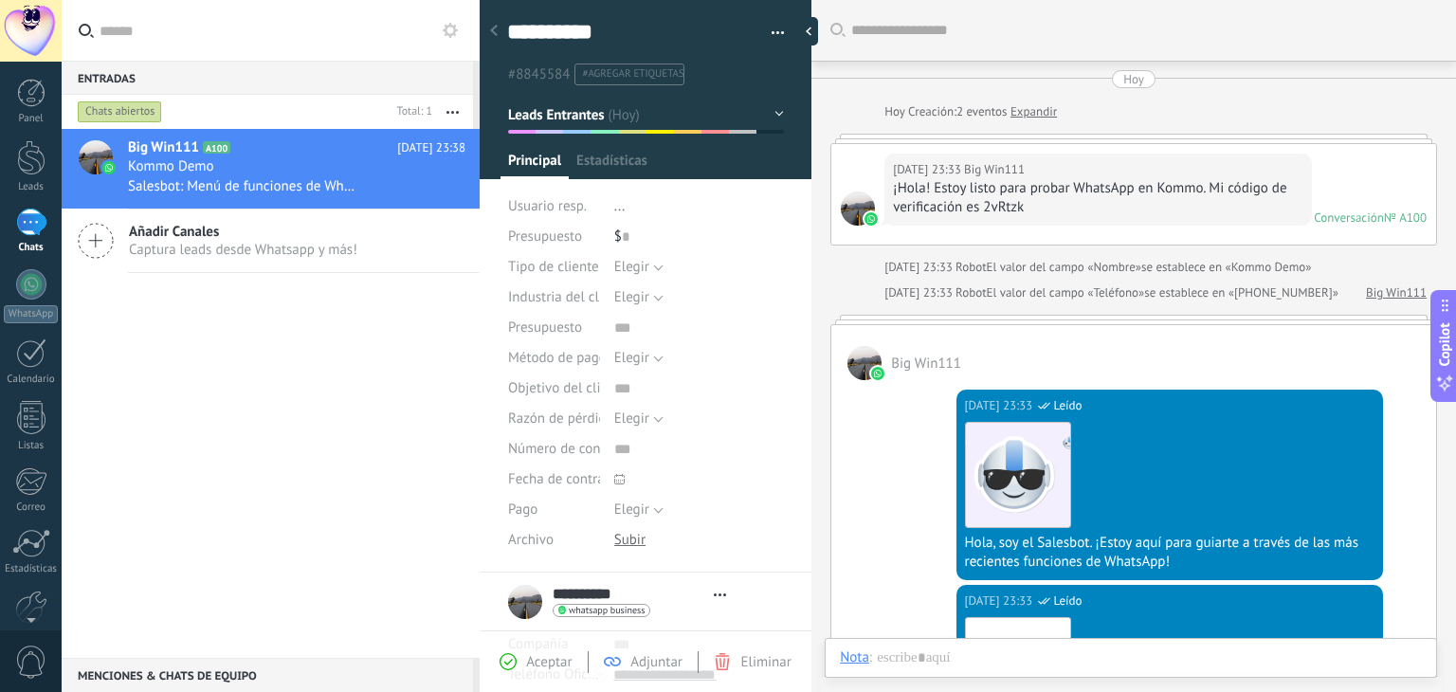
scroll to position [738, 0]
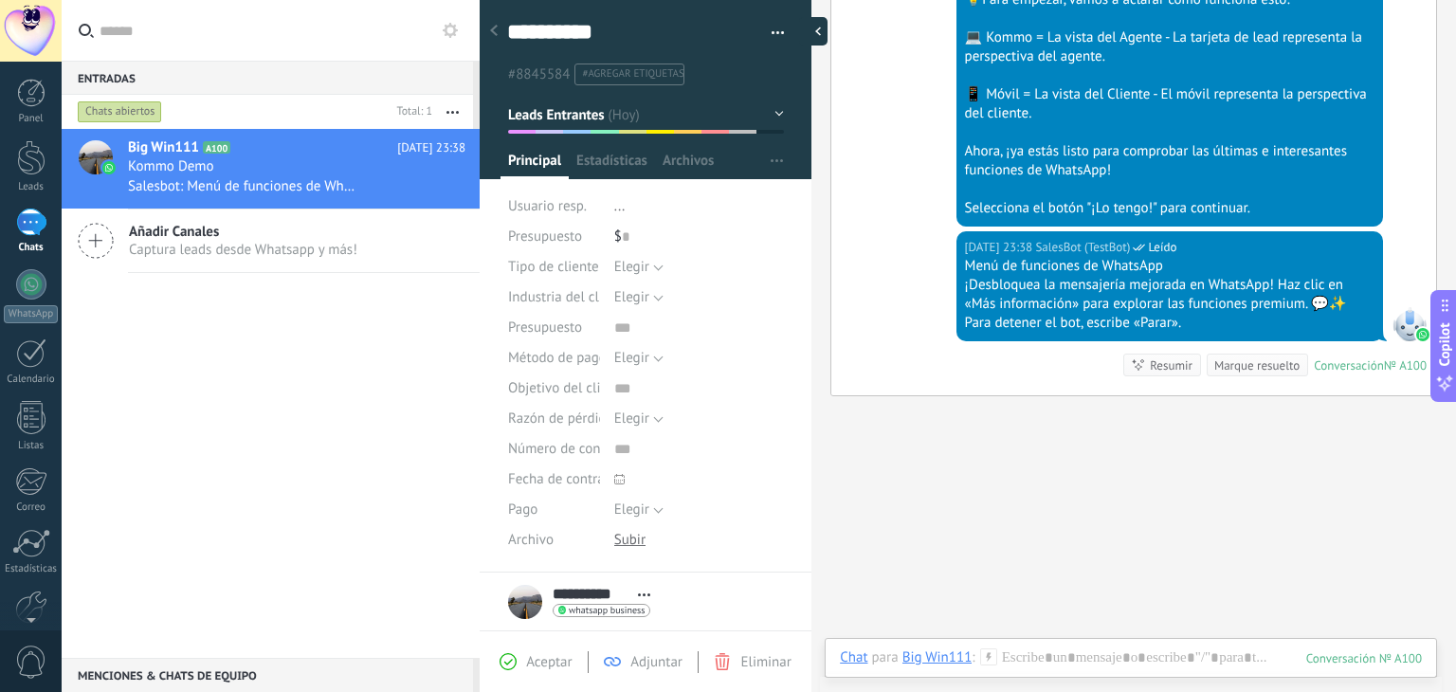
click at [811, 33] on div at bounding box center [813, 31] width 28 height 28
type textarea "**********"
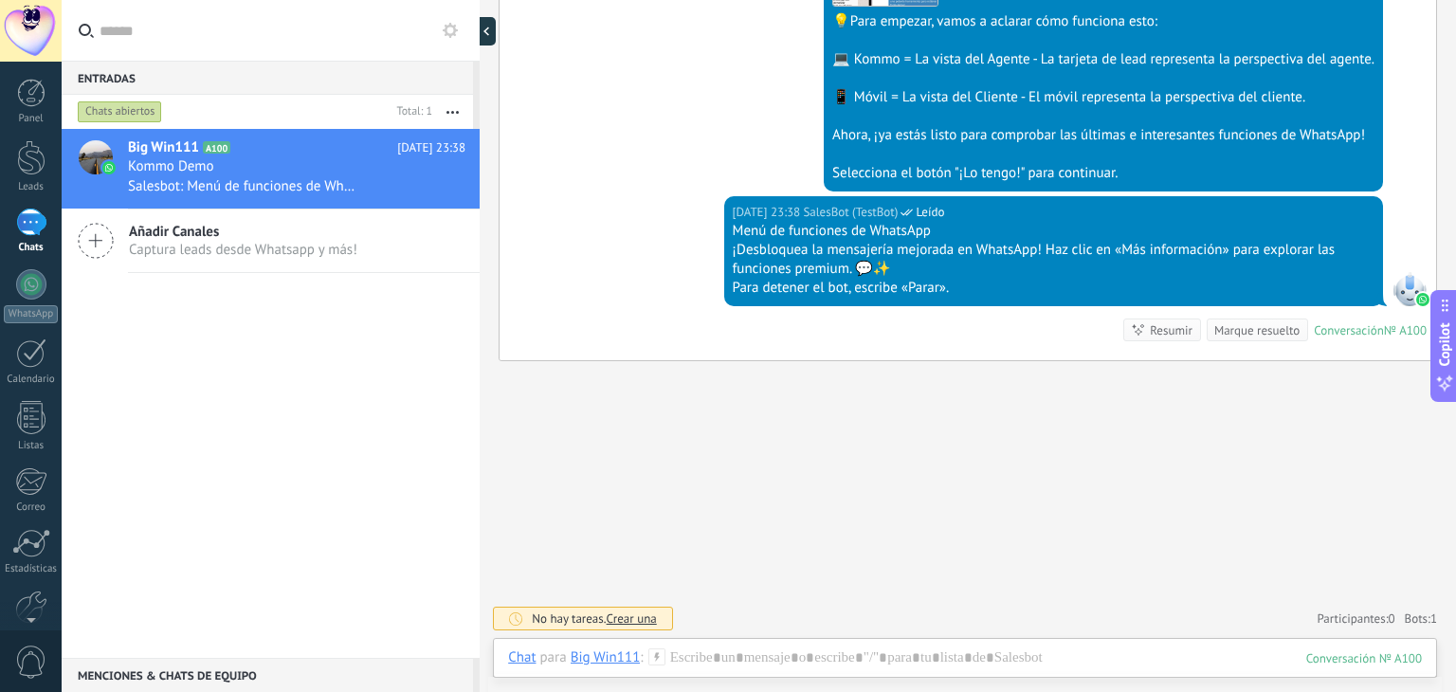
scroll to position [676, 0]
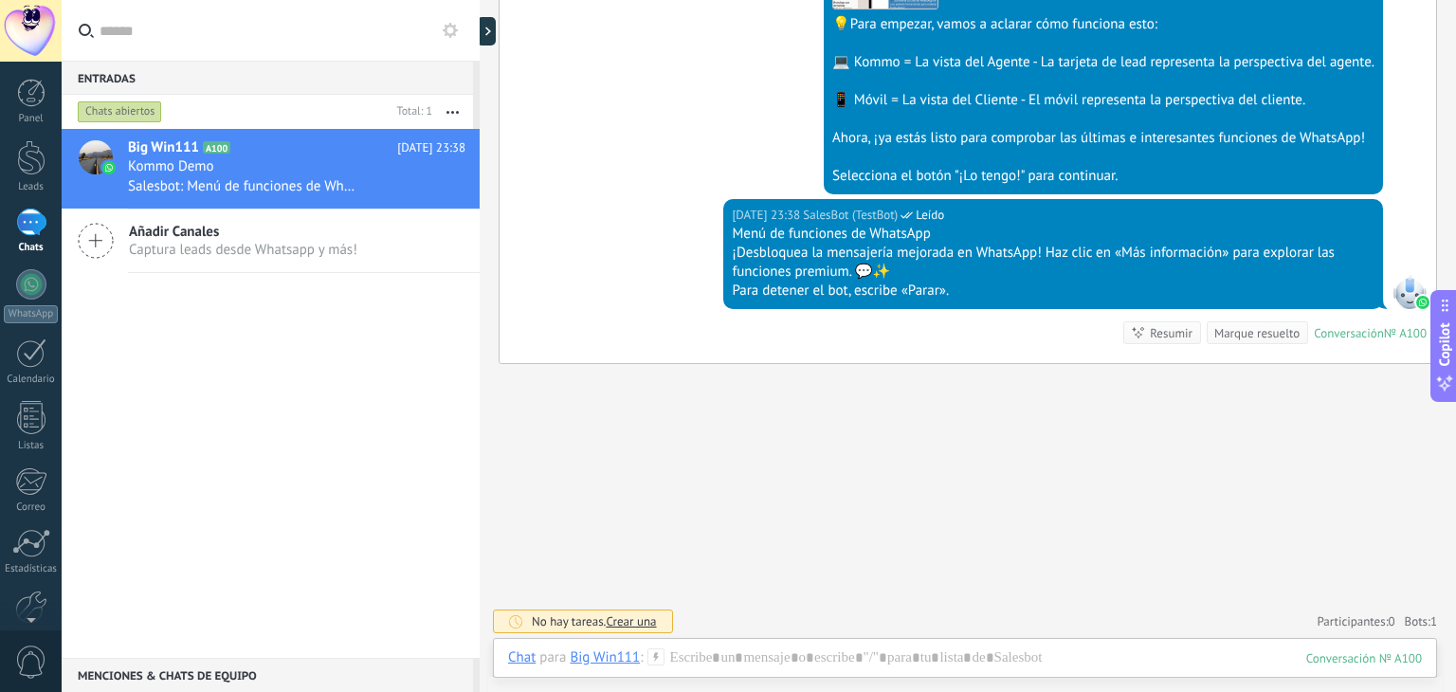
click at [455, 39] on button at bounding box center [450, 30] width 23 height 23
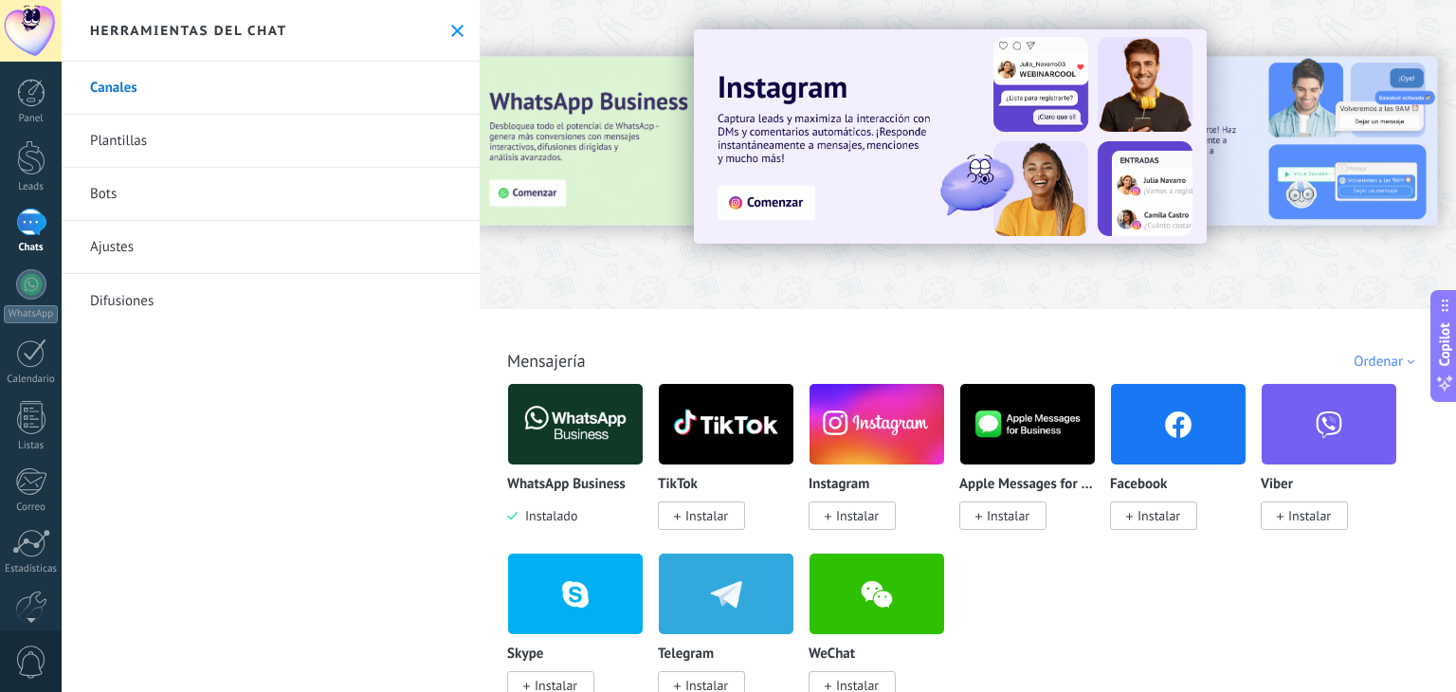
click at [99, 191] on link "Bots" at bounding box center [271, 194] width 418 height 53
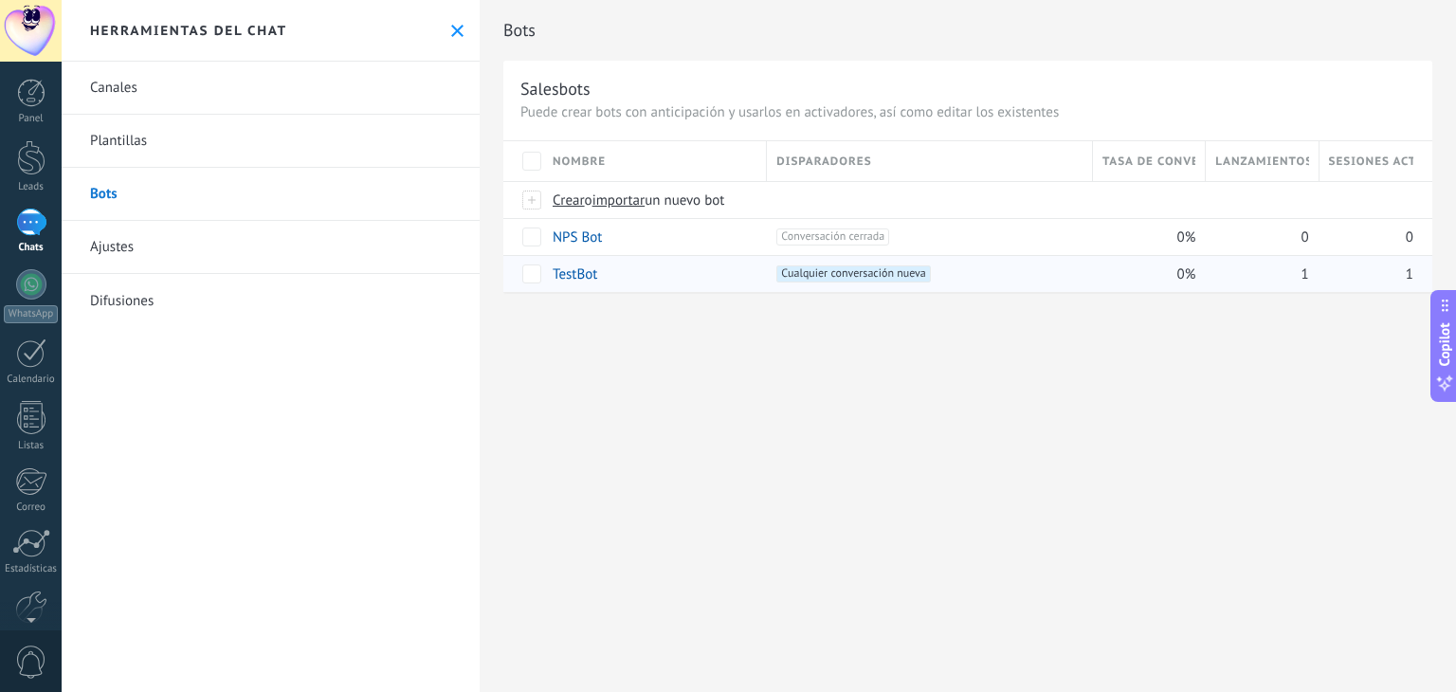
click at [583, 276] on link "TestBot" at bounding box center [575, 274] width 45 height 18
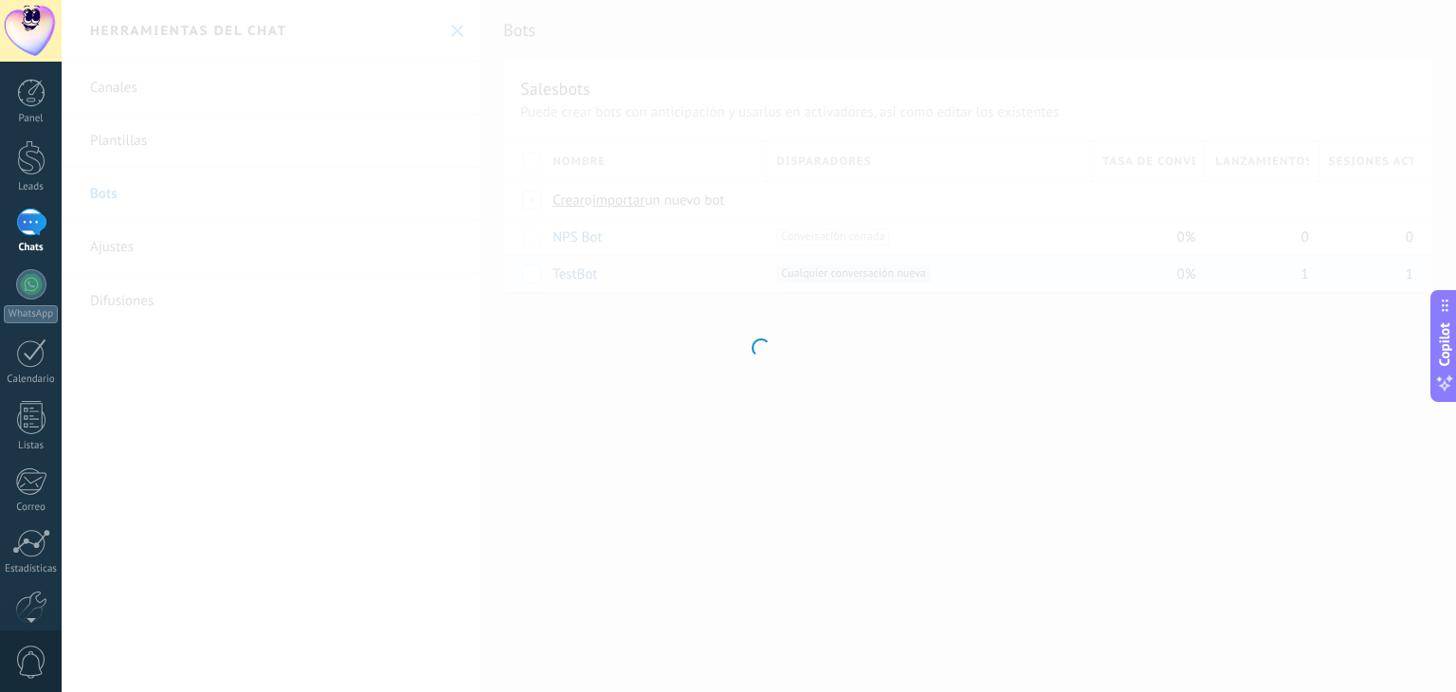
type input "*******"
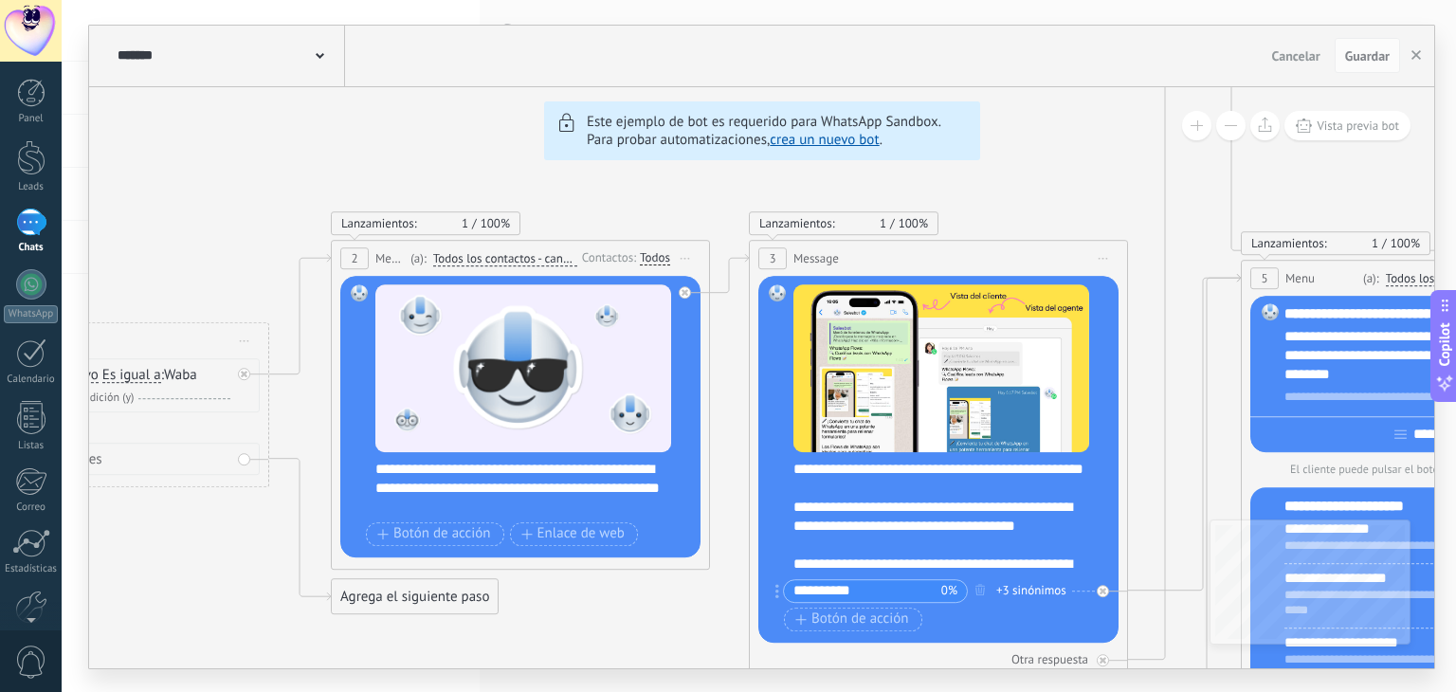
drag, startPoint x: 1111, startPoint y: 282, endPoint x: 1101, endPoint y: 246, distance: 36.3
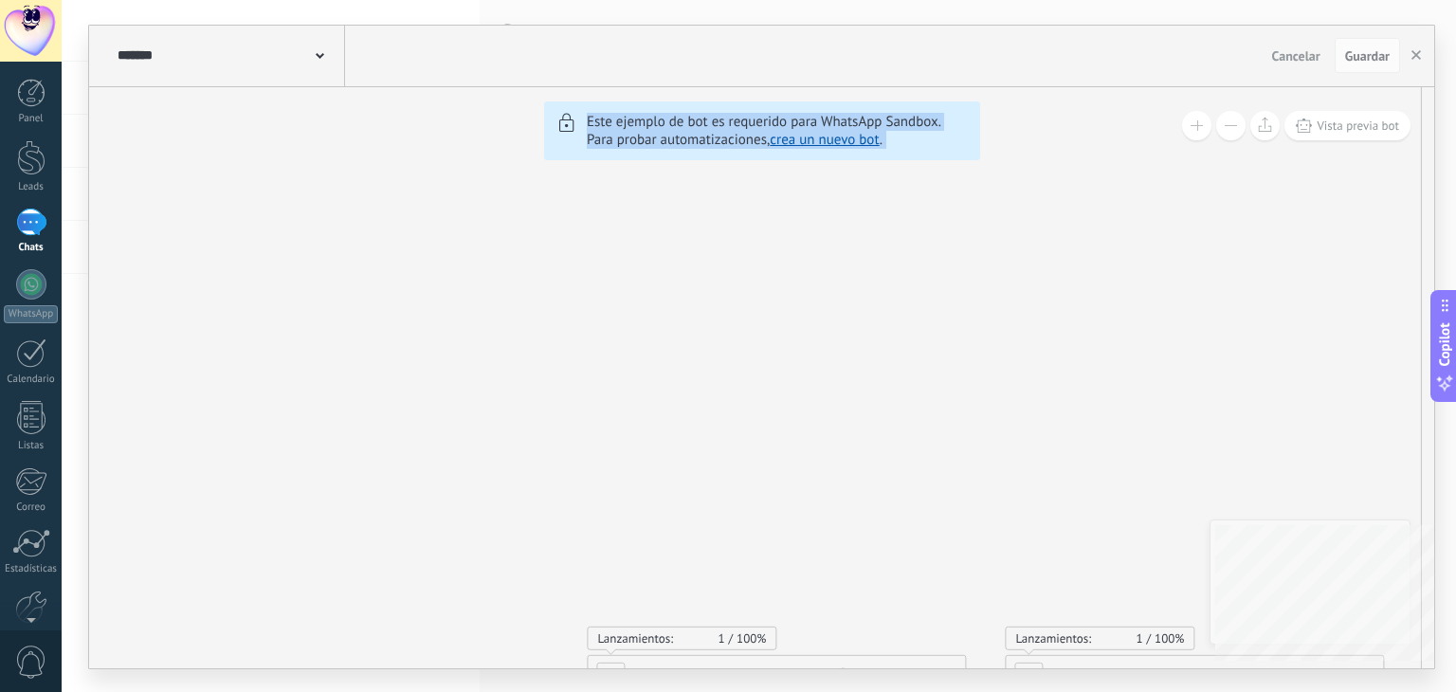
drag, startPoint x: 1101, startPoint y: 246, endPoint x: 1373, endPoint y: 672, distance: 504.6
click at [1367, 675] on div "******* TestBot Cancelar Actualización Cancelar Guardar 6 Flows 7 List 8 Button…" at bounding box center [759, 346] width 1394 height 692
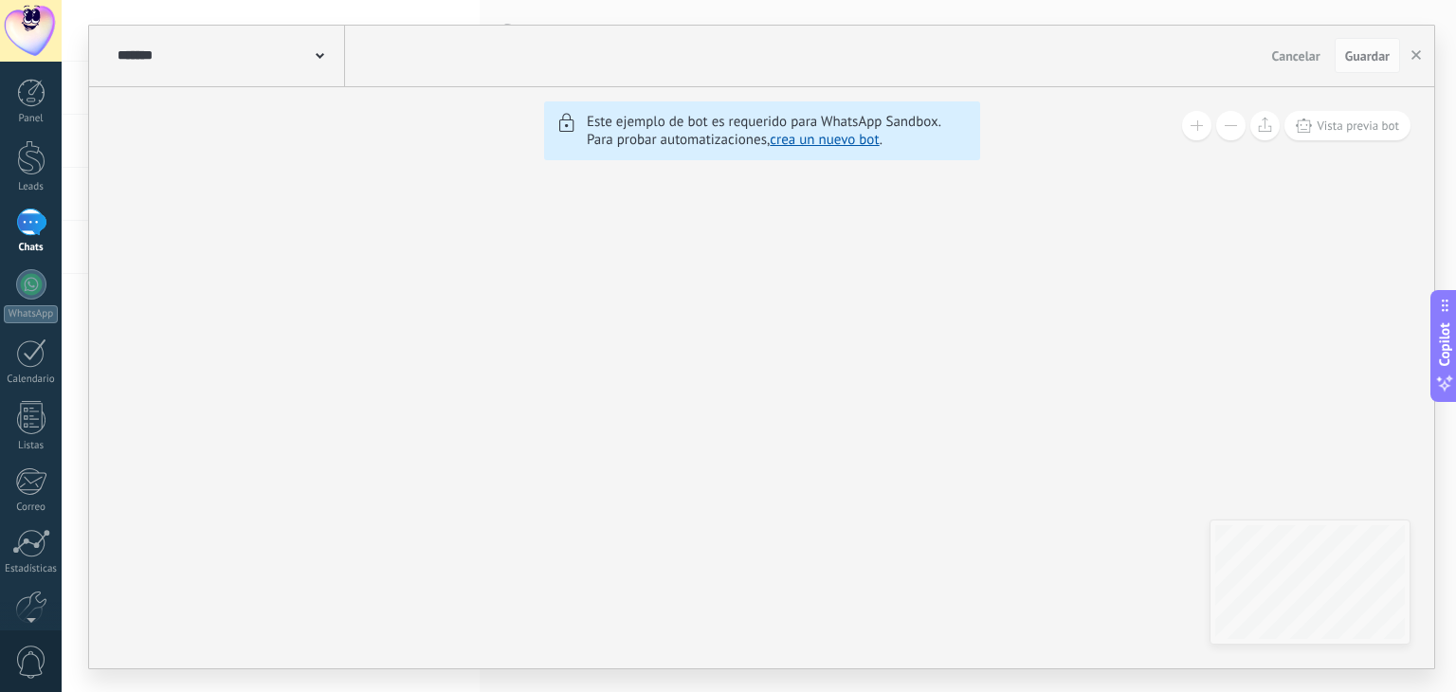
drag, startPoint x: 794, startPoint y: 293, endPoint x: 982, endPoint y: 498, distance: 277.8
click at [1279, 60] on span "Cancelar" at bounding box center [1296, 55] width 48 height 17
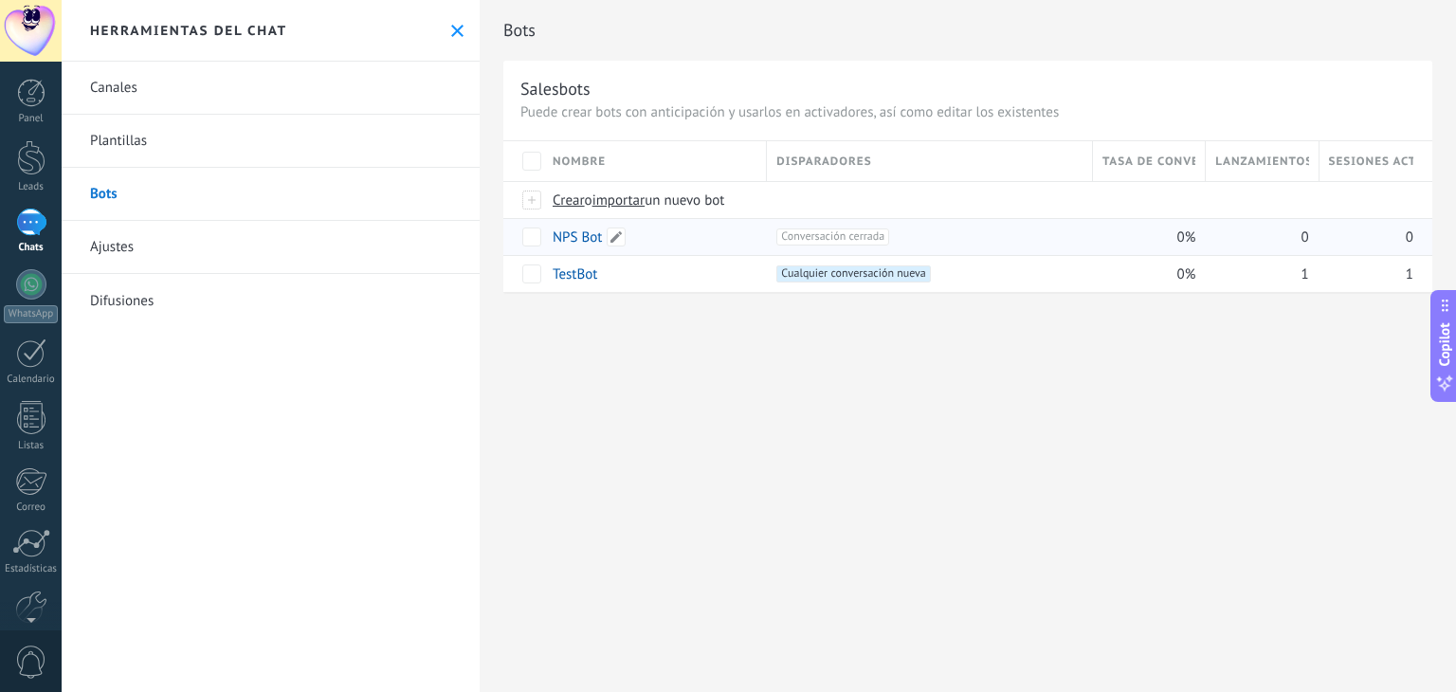
click at [584, 234] on link "NPS Bot" at bounding box center [577, 237] width 49 height 18
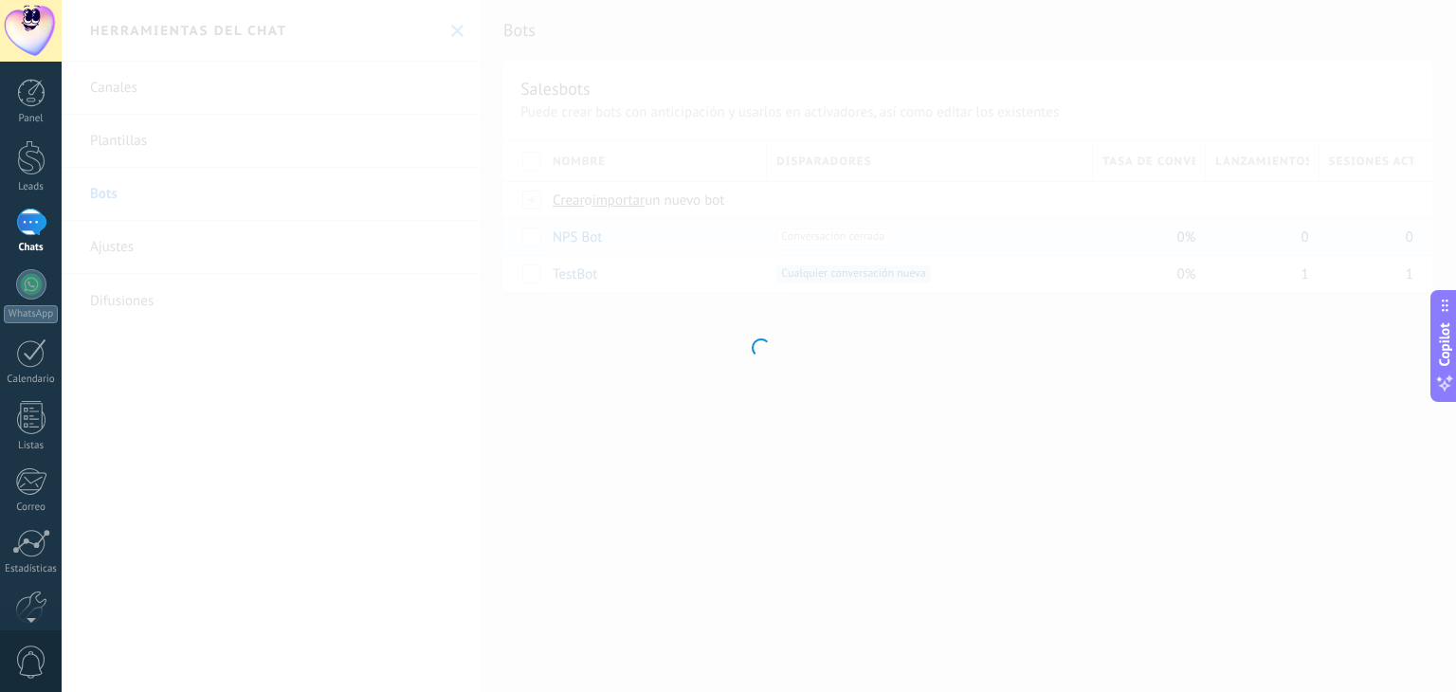
type input "*******"
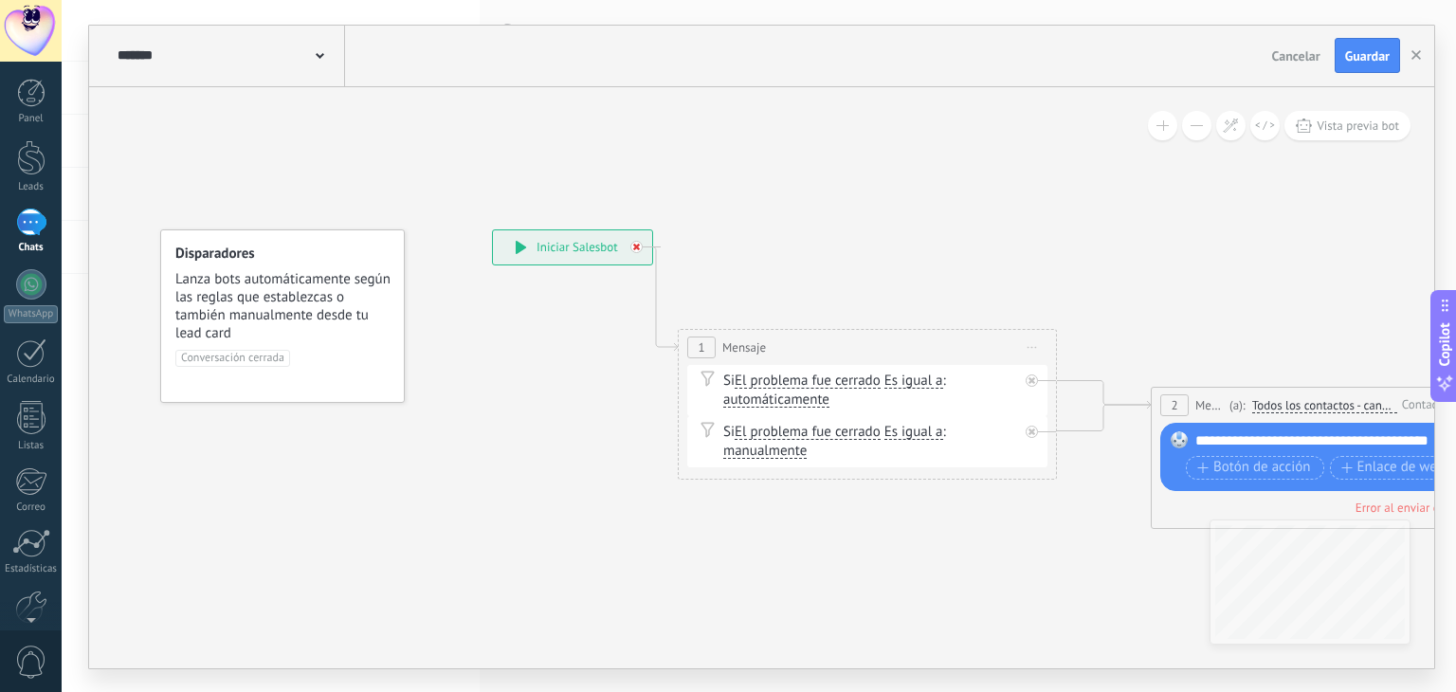
click at [637, 247] on icon at bounding box center [636, 247] width 7 height 7
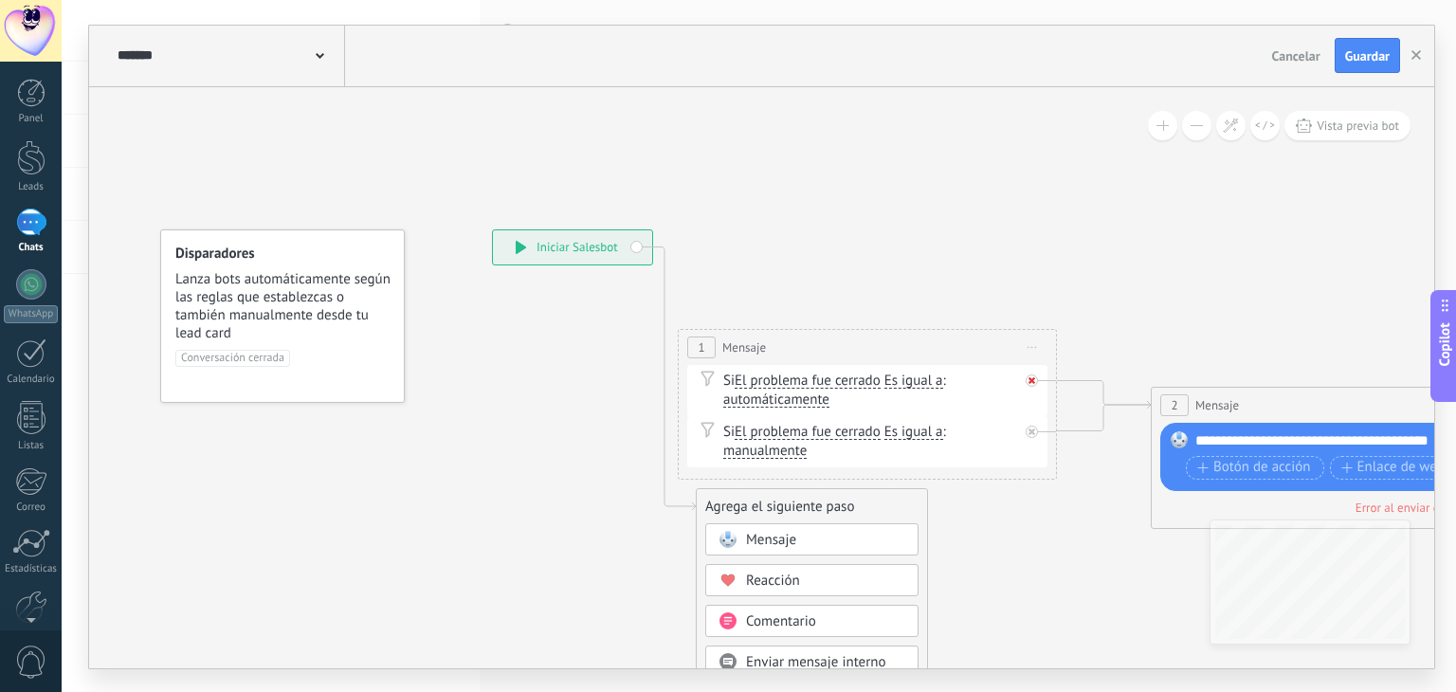
click at [1032, 379] on icon at bounding box center [1031, 380] width 7 height 7
click at [1035, 350] on span "Iniciar vista previa aquí" at bounding box center [1032, 347] width 30 height 27
click at [1035, 431] on icon at bounding box center [1031, 431] width 7 height 7
click at [325, 54] on div "******* NPS Bot" at bounding box center [229, 56] width 232 height 61
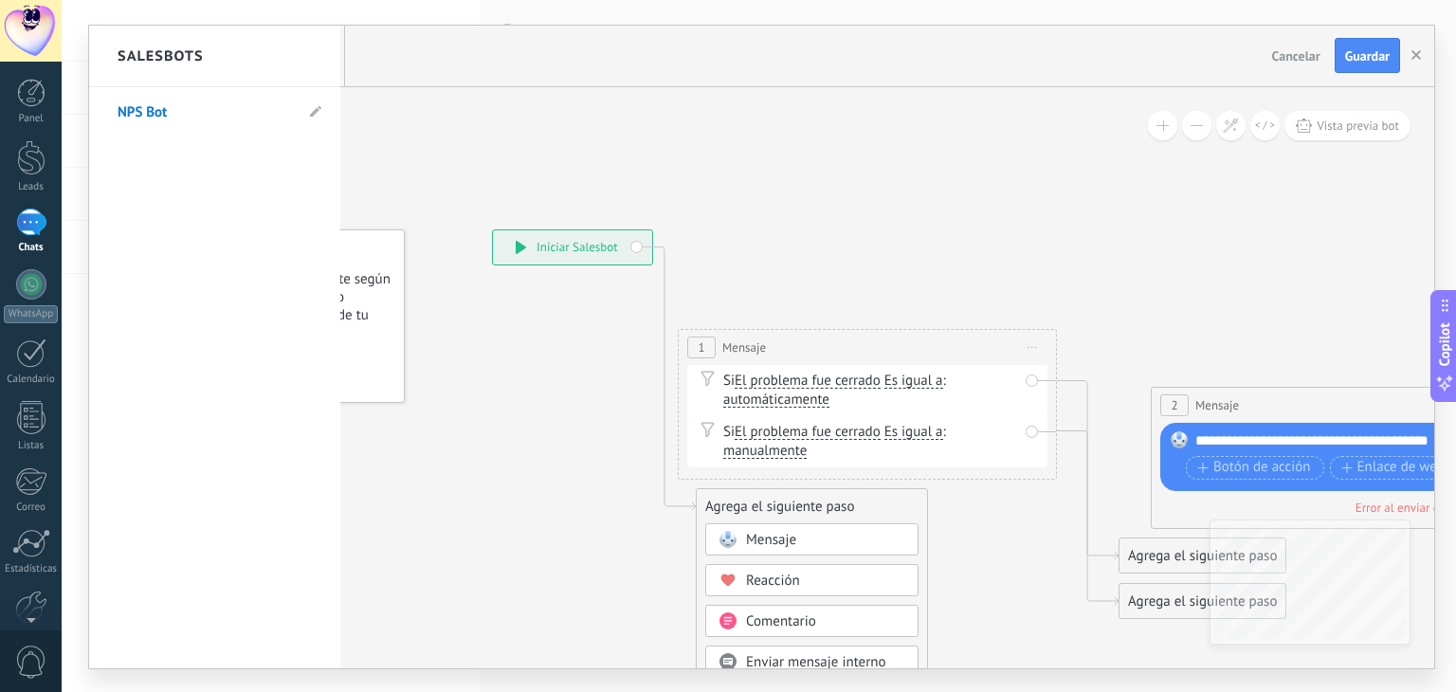
click at [325, 54] on div "Salesbots" at bounding box center [214, 57] width 251 height 62
click at [546, 118] on div at bounding box center [761, 347] width 1345 height 643
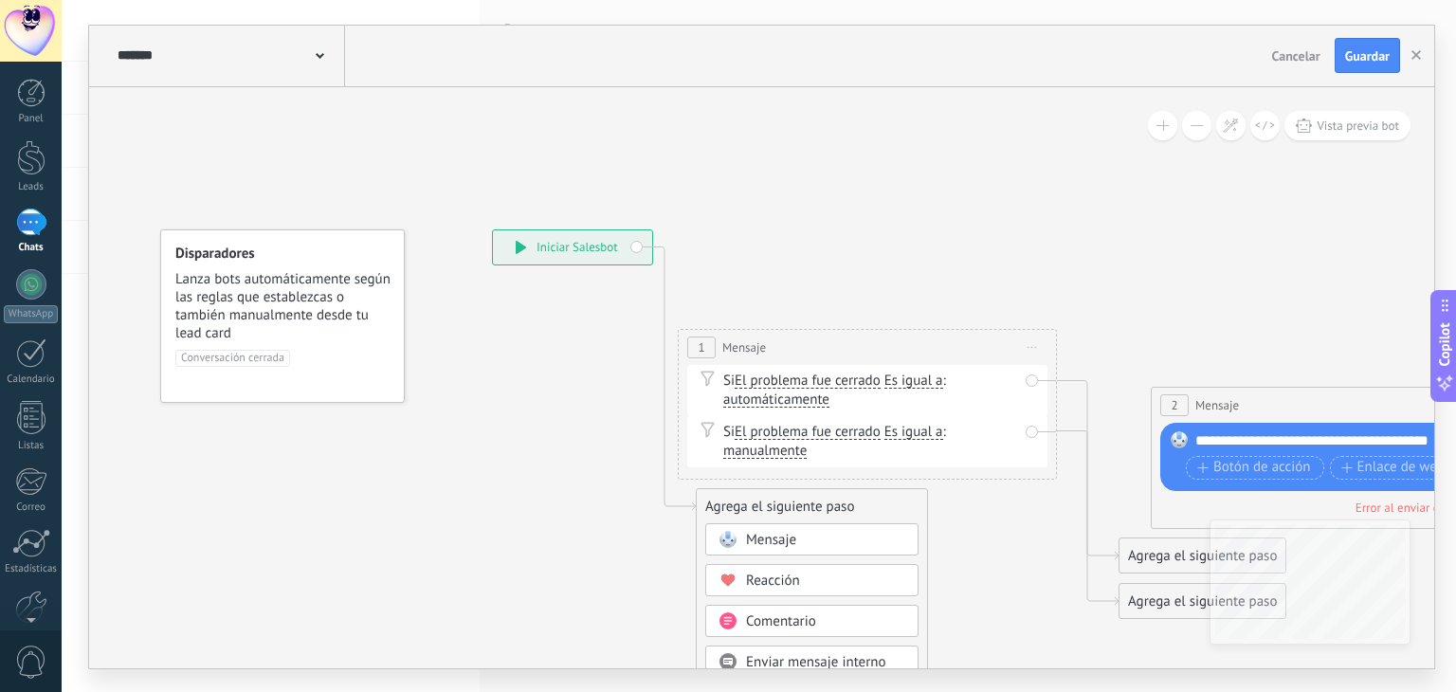
click at [1294, 59] on span "Cancelar" at bounding box center [1296, 55] width 48 height 17
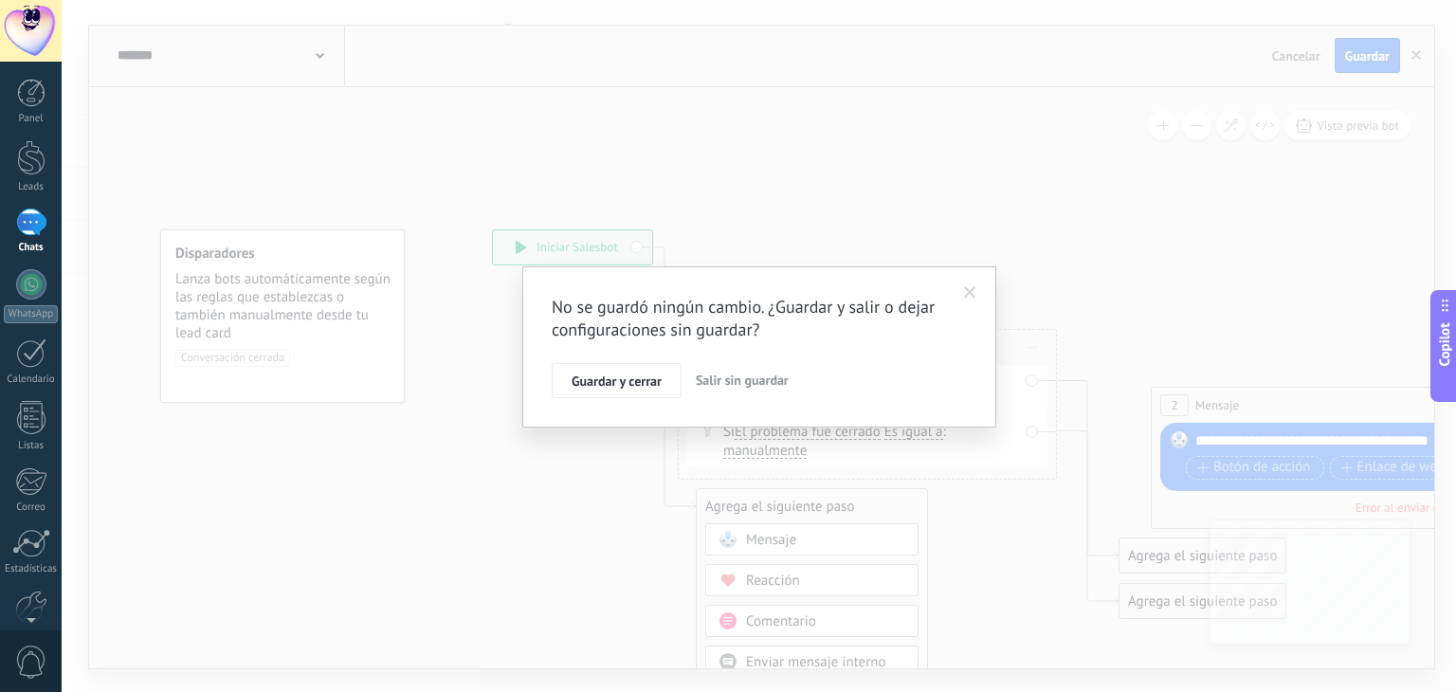
click at [702, 377] on span "Salir sin guardar" at bounding box center [742, 380] width 93 height 17
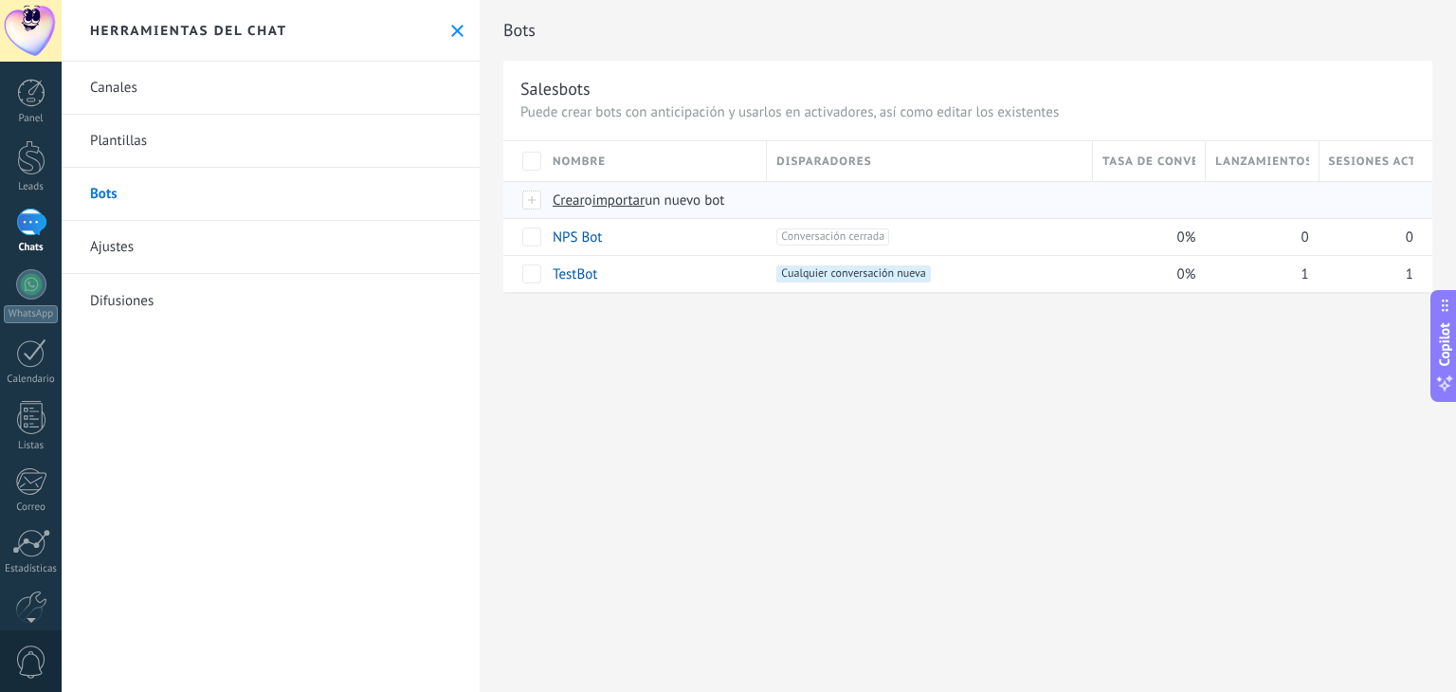
click at [537, 202] on div at bounding box center [532, 199] width 21 height 17
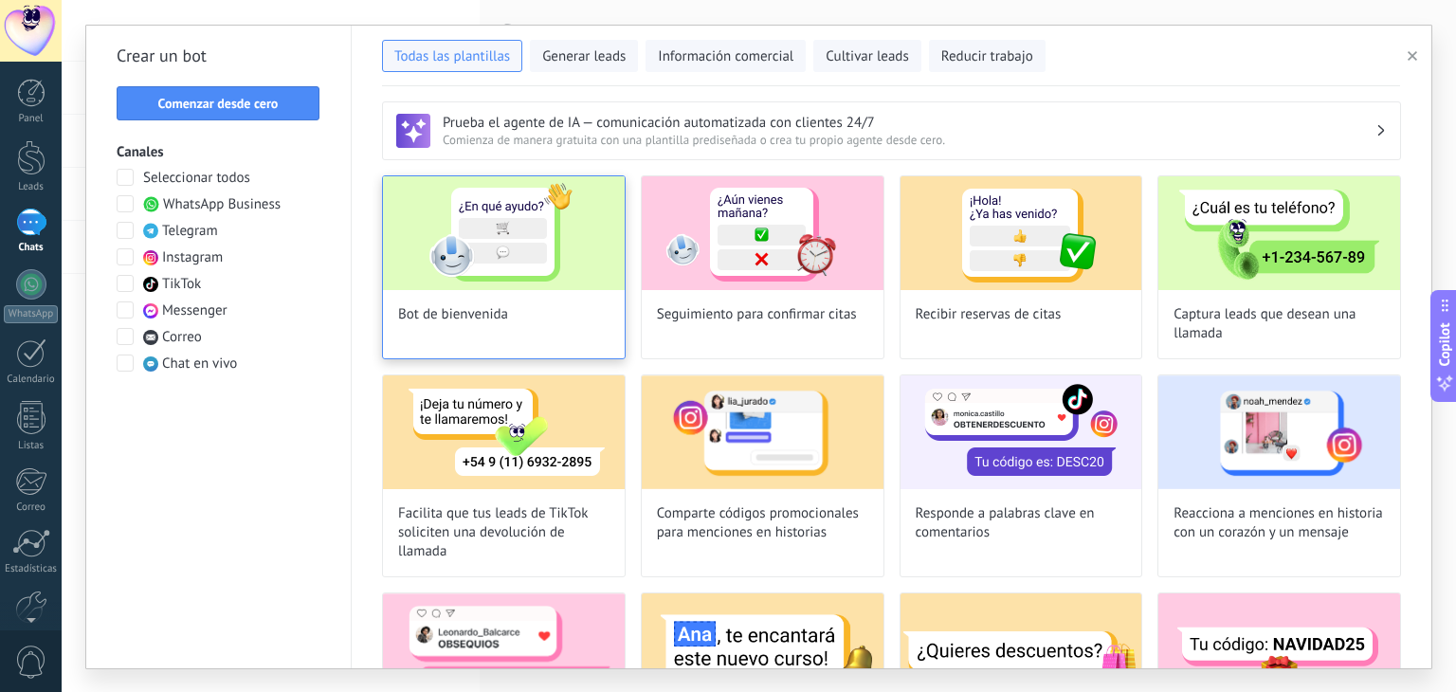
click at [547, 264] on img at bounding box center [504, 233] width 242 height 114
type input "**********"
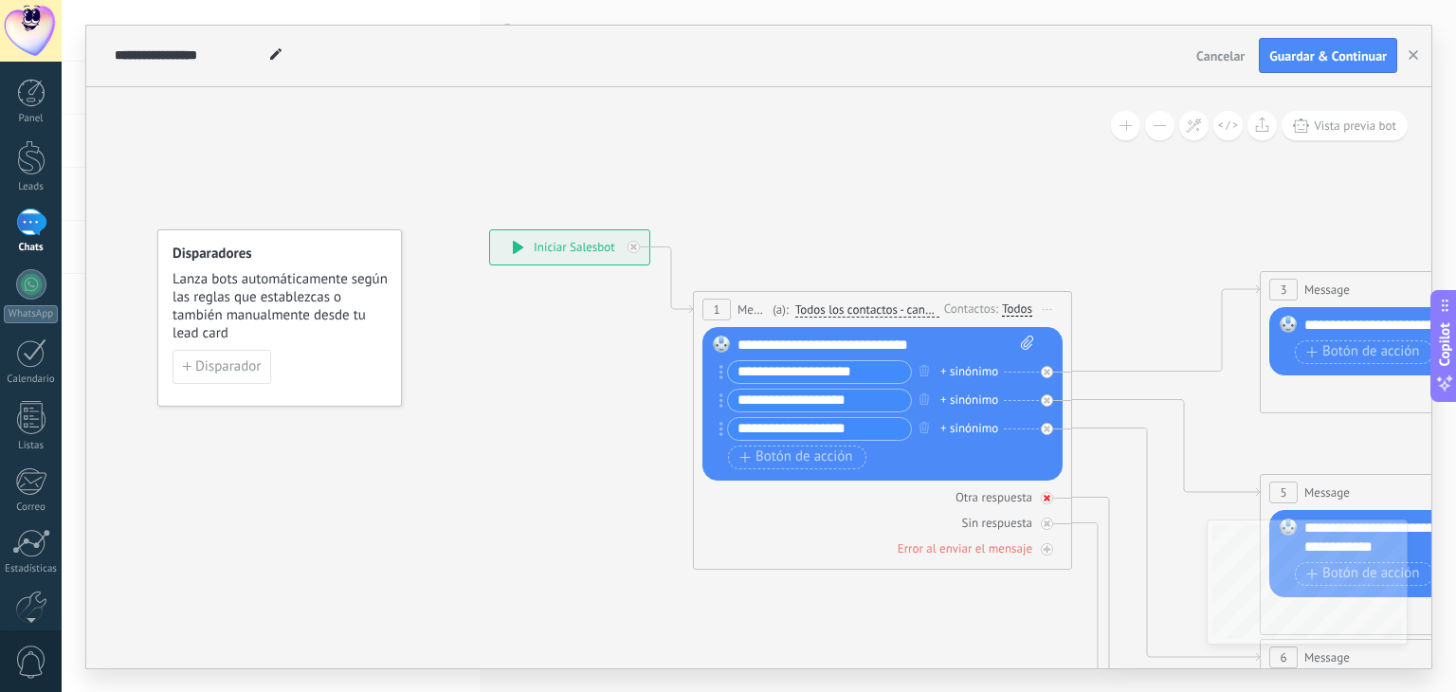
click at [1046, 498] on icon at bounding box center [1047, 498] width 7 height 7
click at [1054, 518] on div "Sin respuesta" at bounding box center [882, 523] width 360 height 18
click at [1050, 546] on div at bounding box center [1047, 549] width 12 height 12
drag, startPoint x: 933, startPoint y: 342, endPoint x: 871, endPoint y: 346, distance: 61.7
click at [871, 346] on div "**********" at bounding box center [886, 345] width 298 height 19
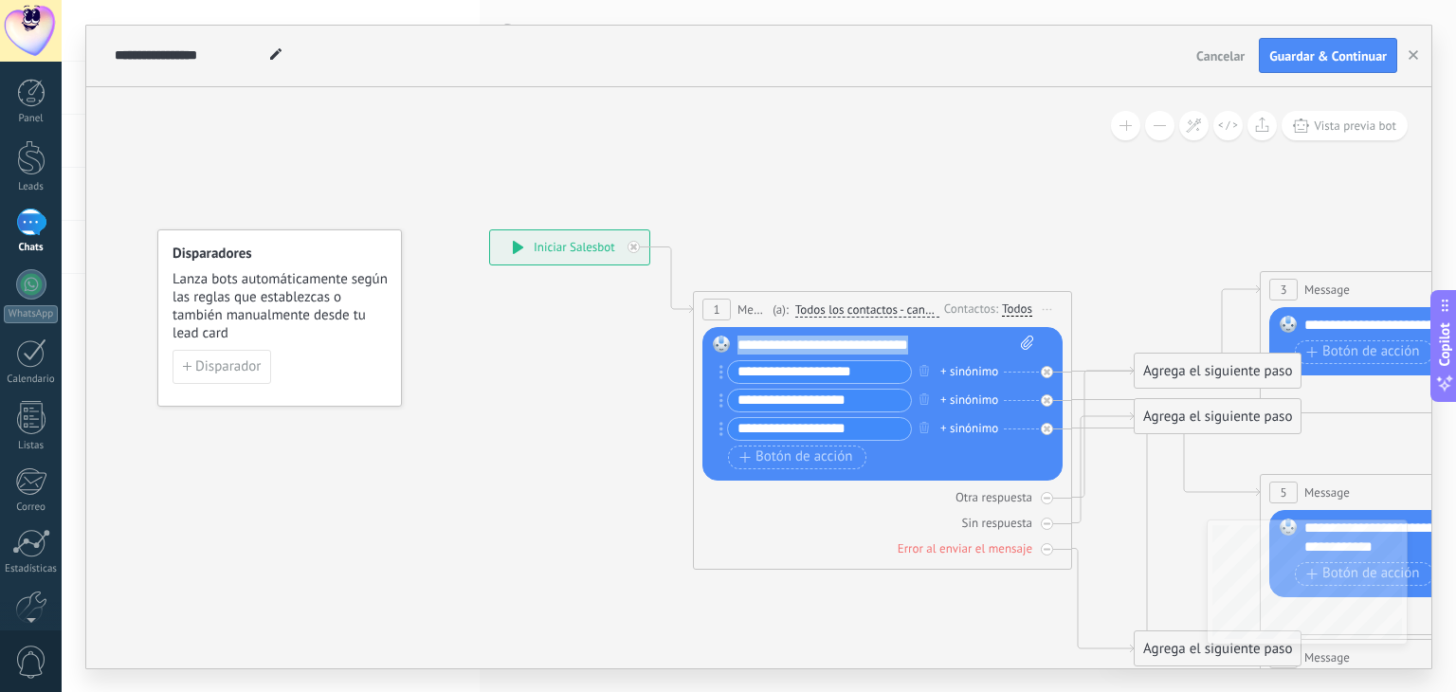
drag, startPoint x: 948, startPoint y: 347, endPoint x: 730, endPoint y: 360, distance: 218.4
click at [737, 360] on div "**********" at bounding box center [885, 405] width 296 height 138
click at [30, 212] on div "1" at bounding box center [31, 222] width 30 height 27
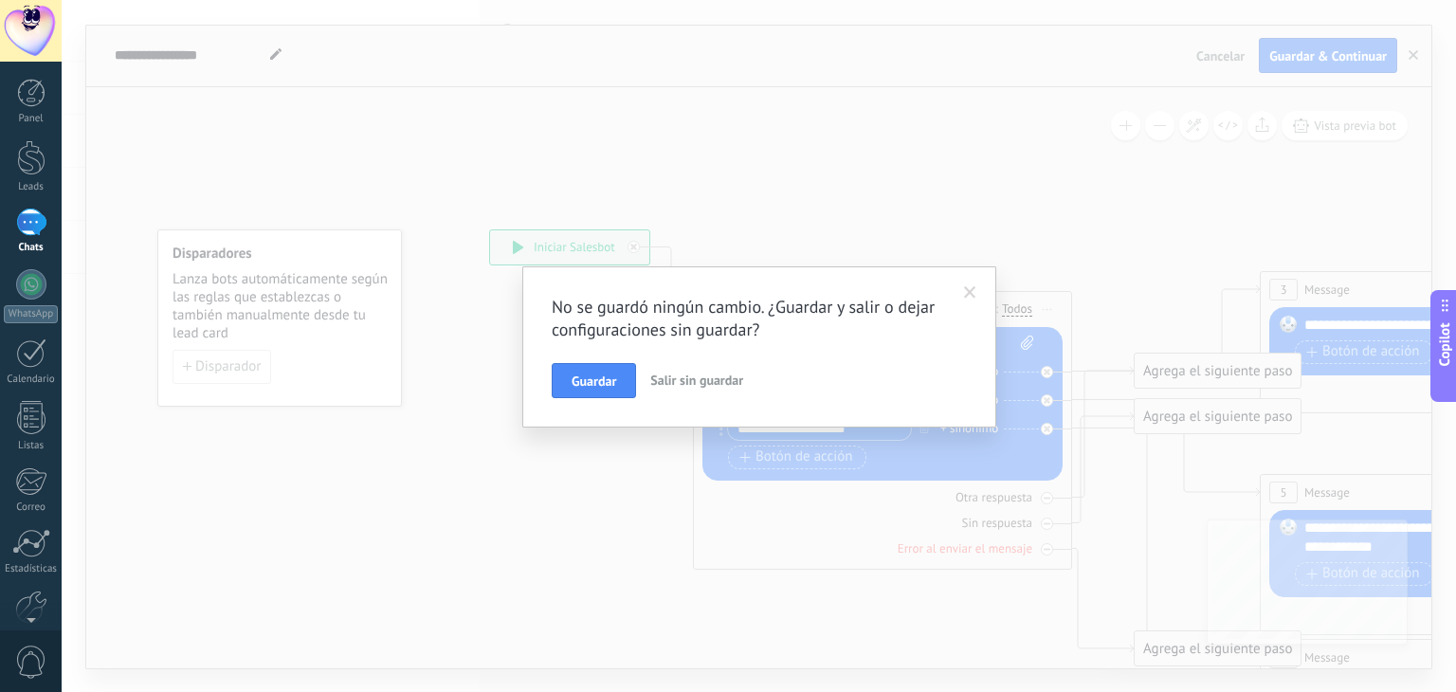
click at [661, 374] on span "Salir sin guardar" at bounding box center [696, 380] width 93 height 17
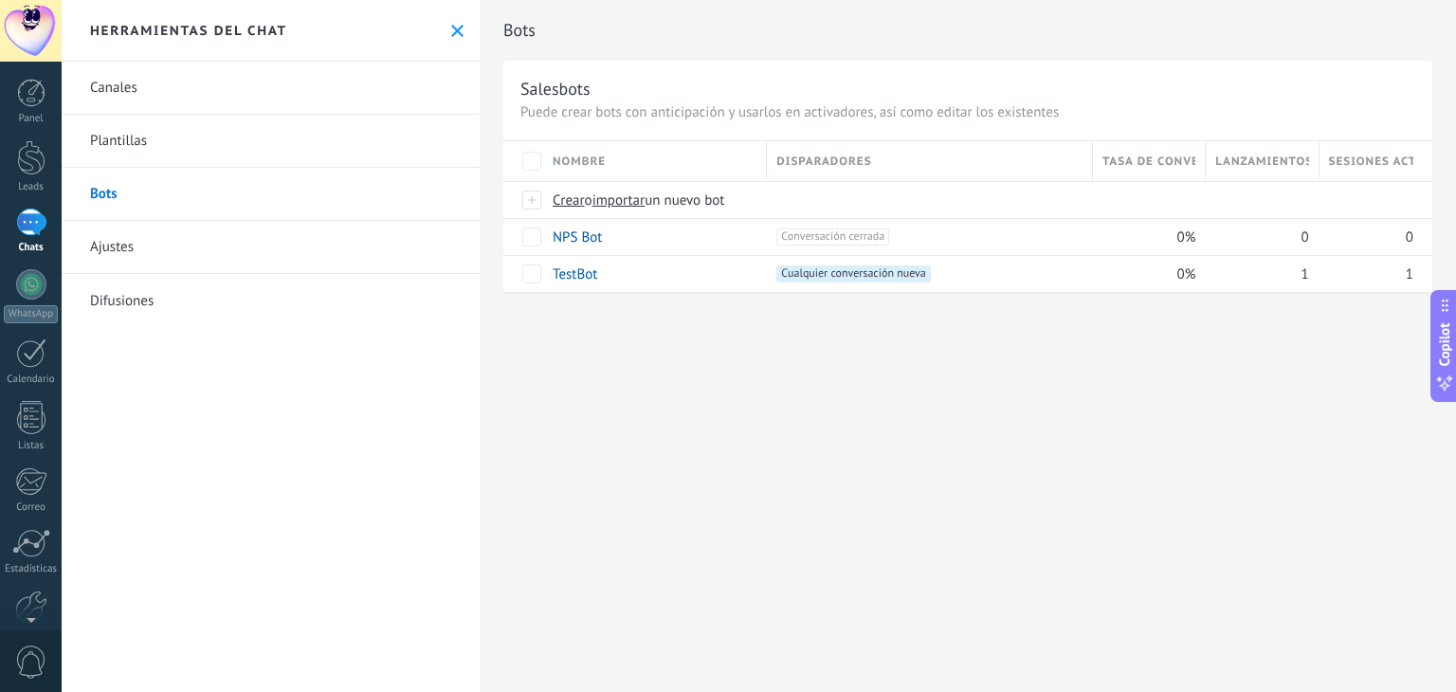
click at [30, 230] on div "1" at bounding box center [31, 222] width 30 height 27
click at [441, 34] on div "Herramientas del chat" at bounding box center [271, 31] width 418 height 62
click at [451, 31] on use at bounding box center [457, 31] width 12 height 12
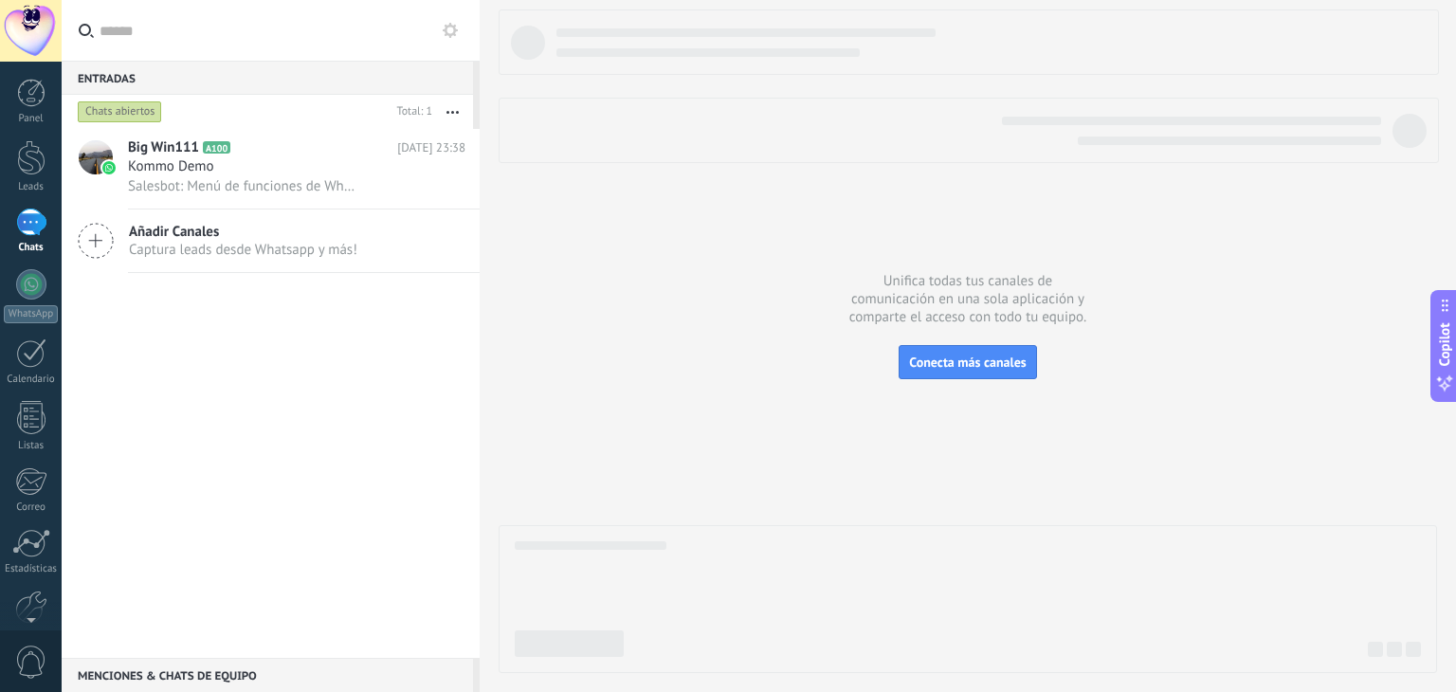
click at [451, 31] on icon at bounding box center [450, 30] width 15 height 15
click at [30, 85] on div at bounding box center [31, 93] width 28 height 28
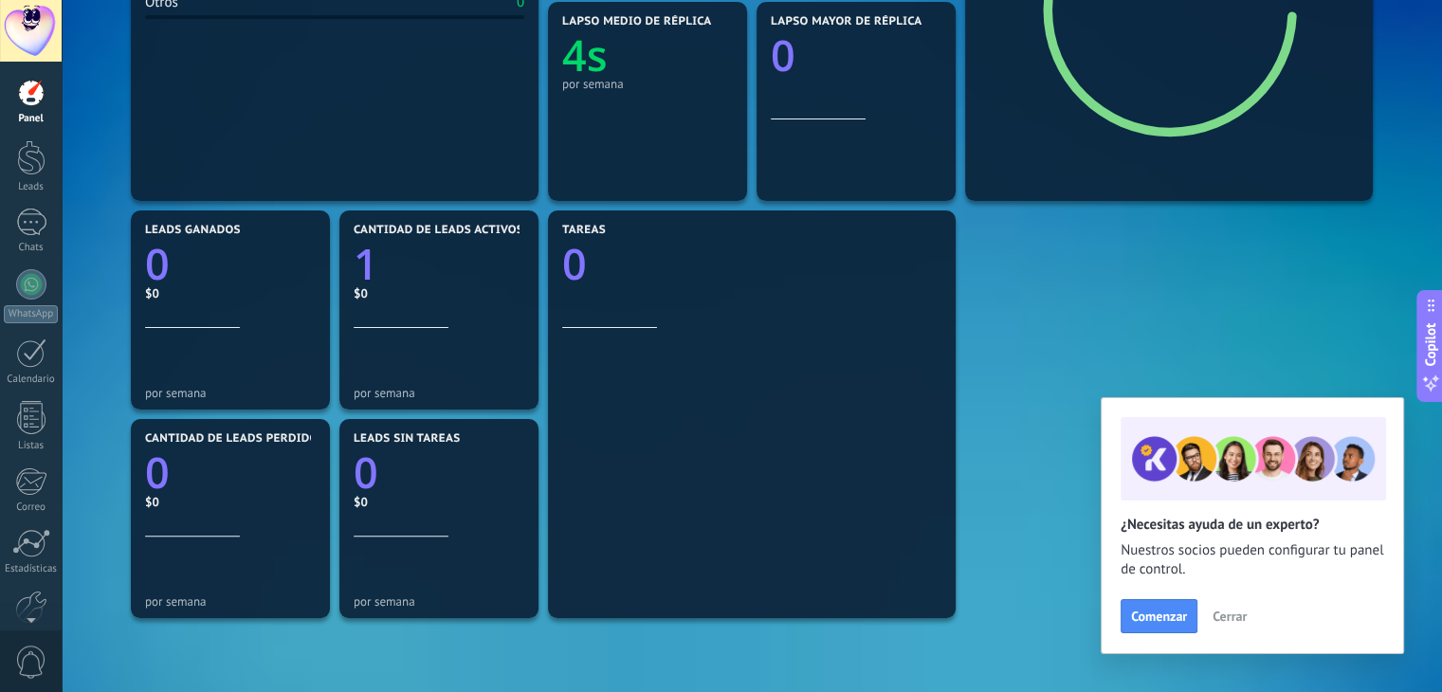
scroll to position [282, 0]
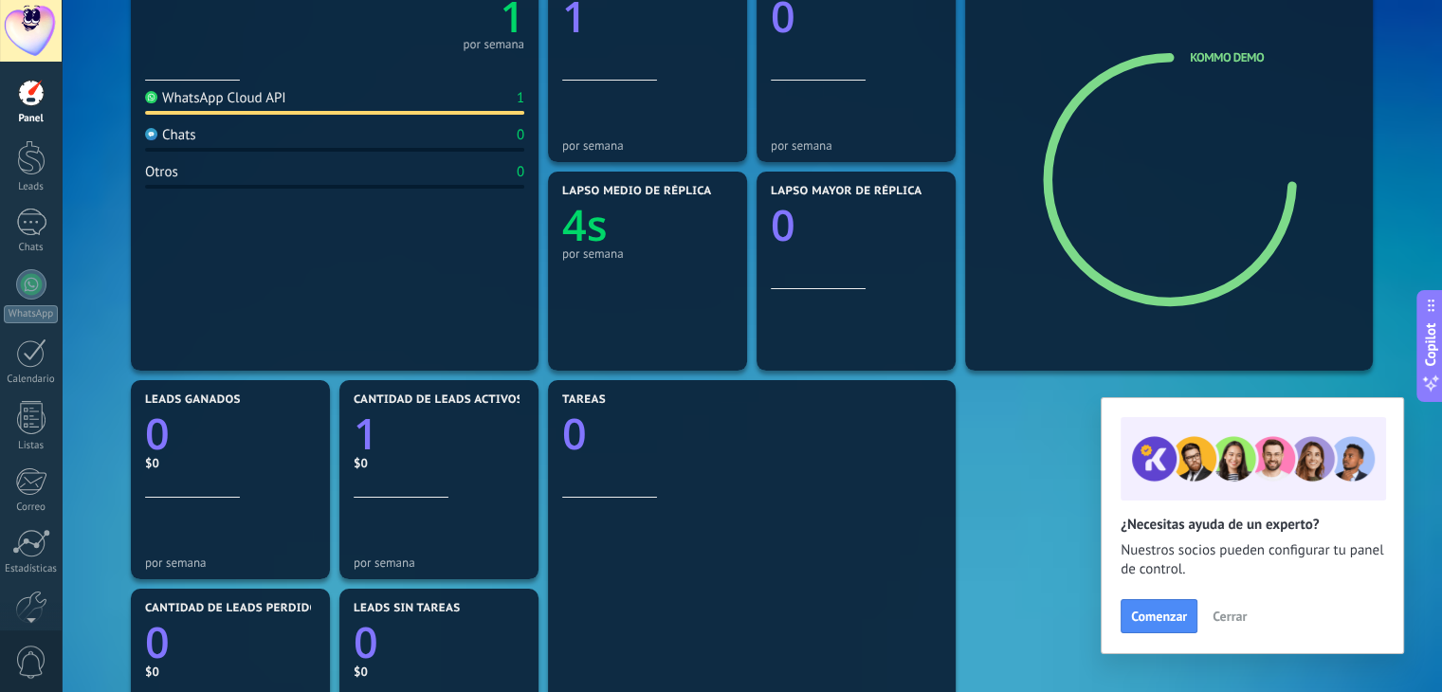
click at [1231, 618] on span "Cerrar" at bounding box center [1229, 616] width 34 height 13
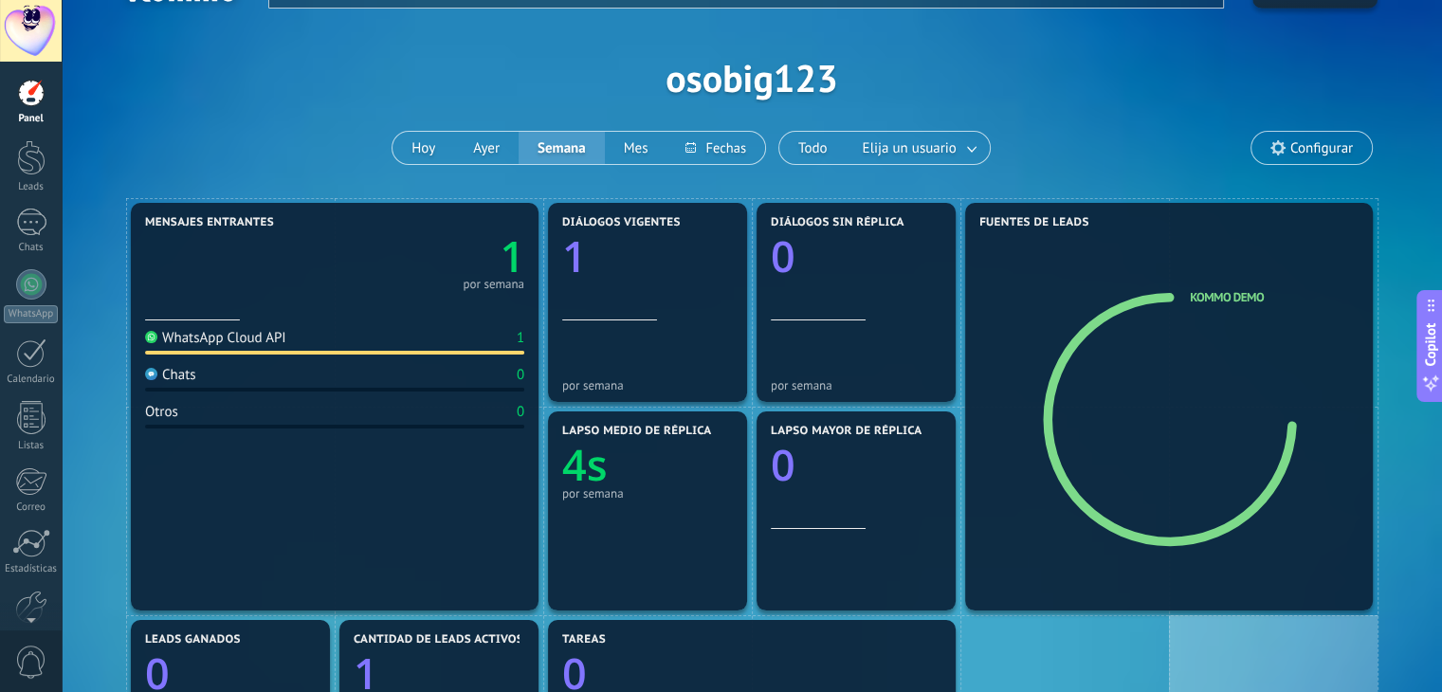
scroll to position [0, 0]
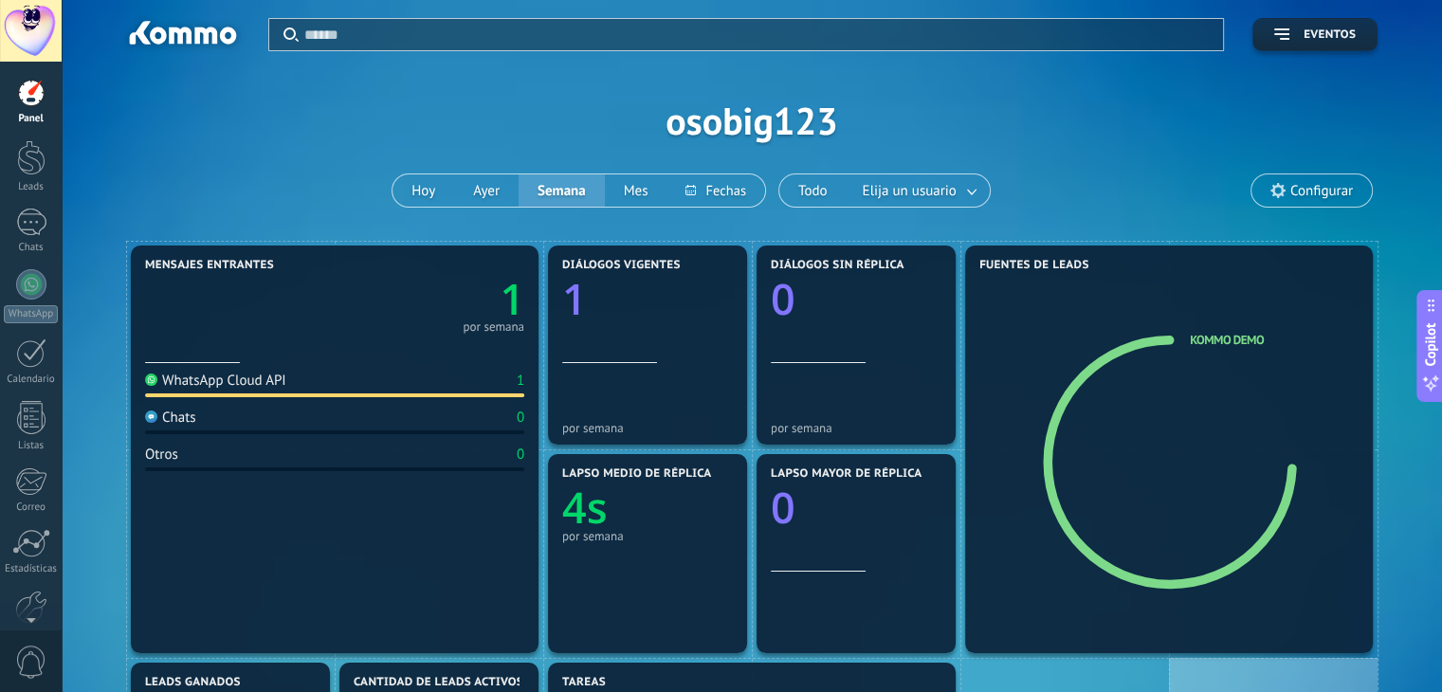
click at [38, 34] on div at bounding box center [31, 31] width 62 height 62
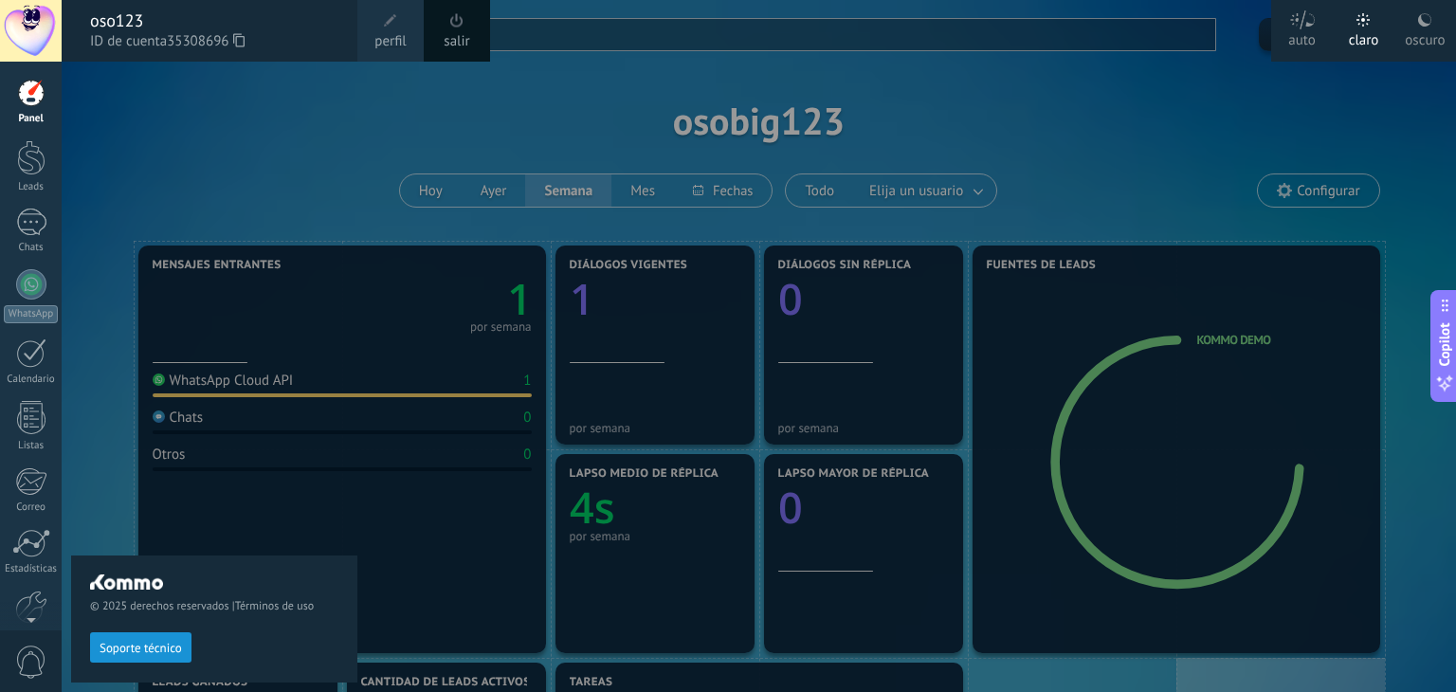
click at [460, 24] on span at bounding box center [456, 20] width 13 height 14
